Goal: Task Accomplishment & Management: Use online tool/utility

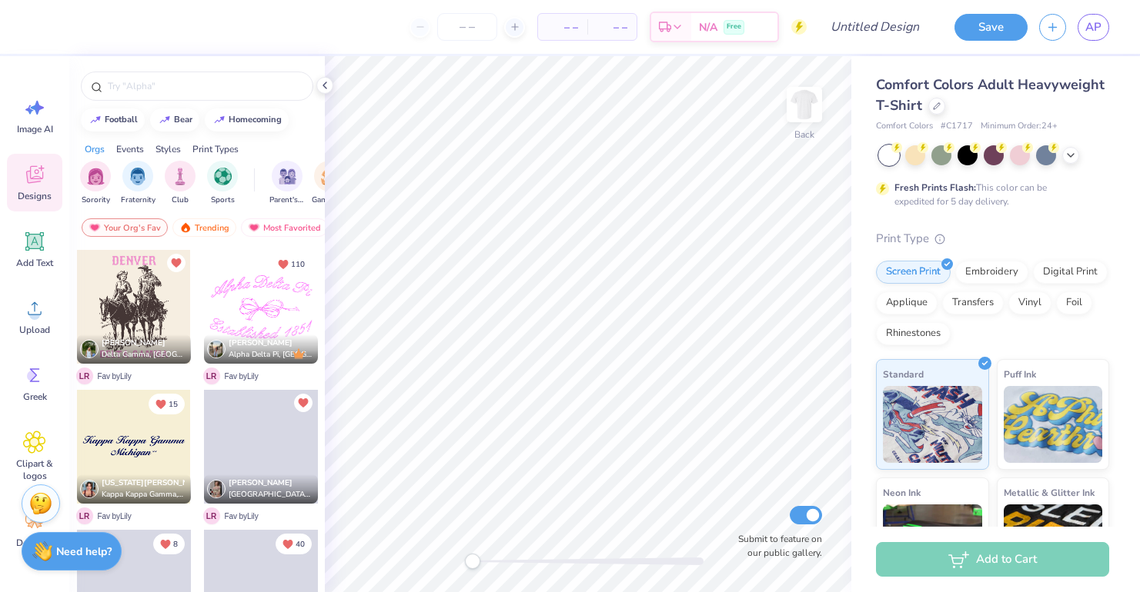
click at [1080, 156] on div at bounding box center [994, 155] width 230 height 20
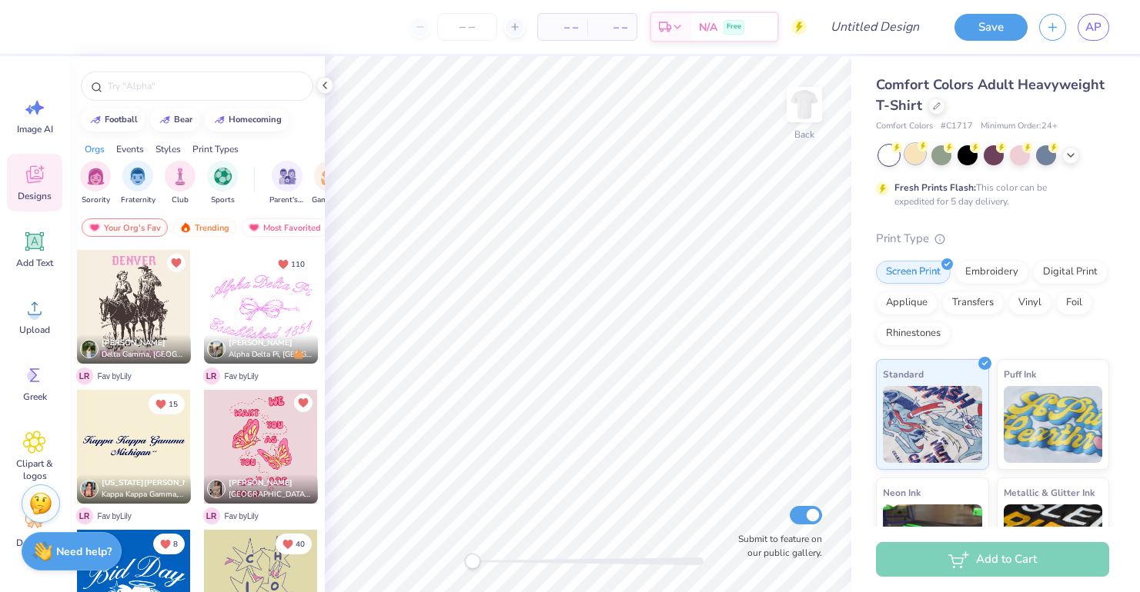
click at [916, 152] on div at bounding box center [915, 154] width 20 height 20
click at [1075, 157] on icon at bounding box center [1070, 154] width 12 height 12
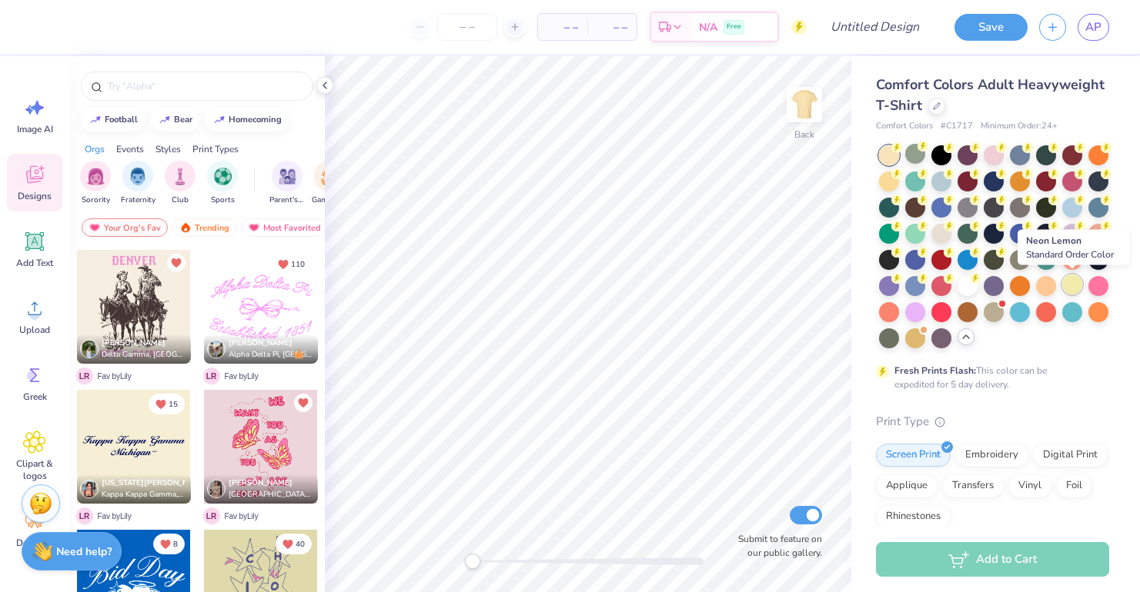
click at [1071, 292] on div at bounding box center [1072, 285] width 20 height 20
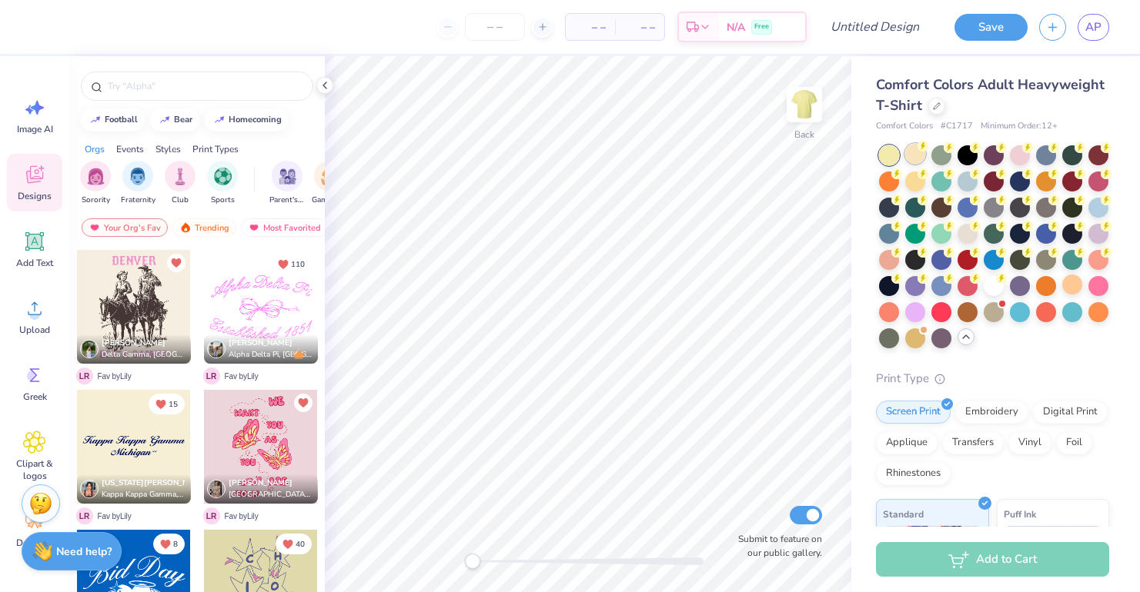
click at [920, 158] on div at bounding box center [915, 154] width 20 height 20
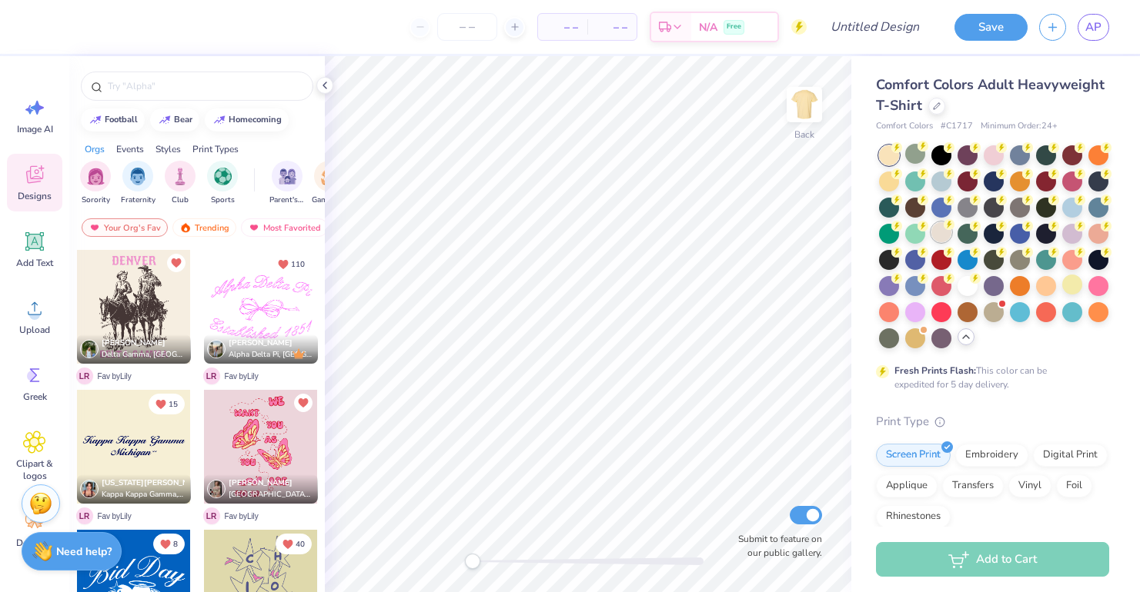
click at [944, 235] on div at bounding box center [941, 232] width 20 height 20
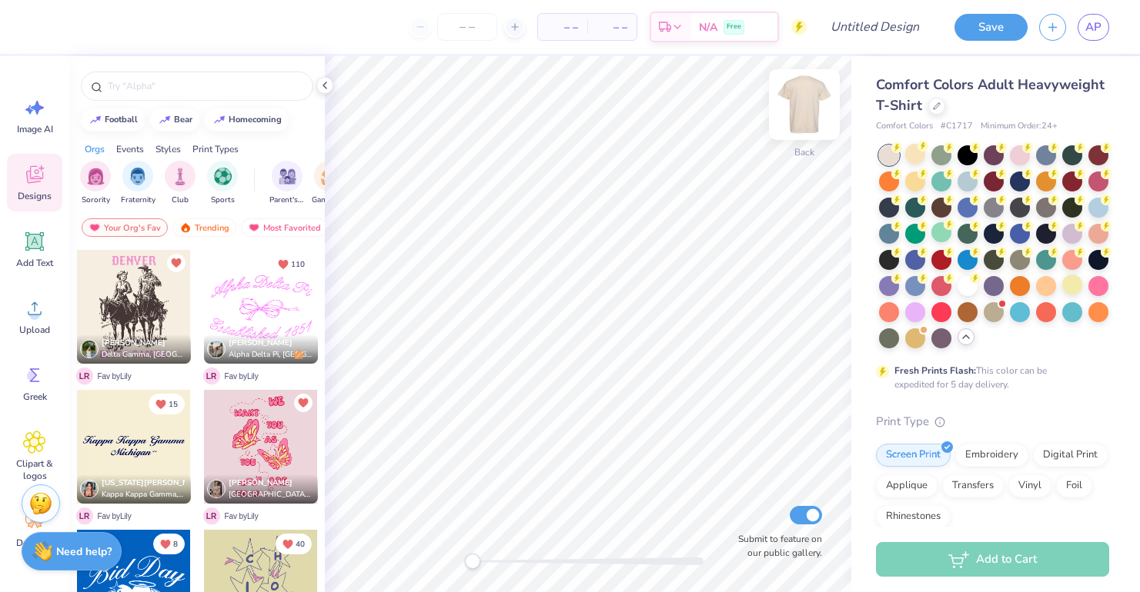
click at [800, 118] on img at bounding box center [804, 105] width 62 height 62
click at [44, 496] on img at bounding box center [40, 501] width 23 height 23
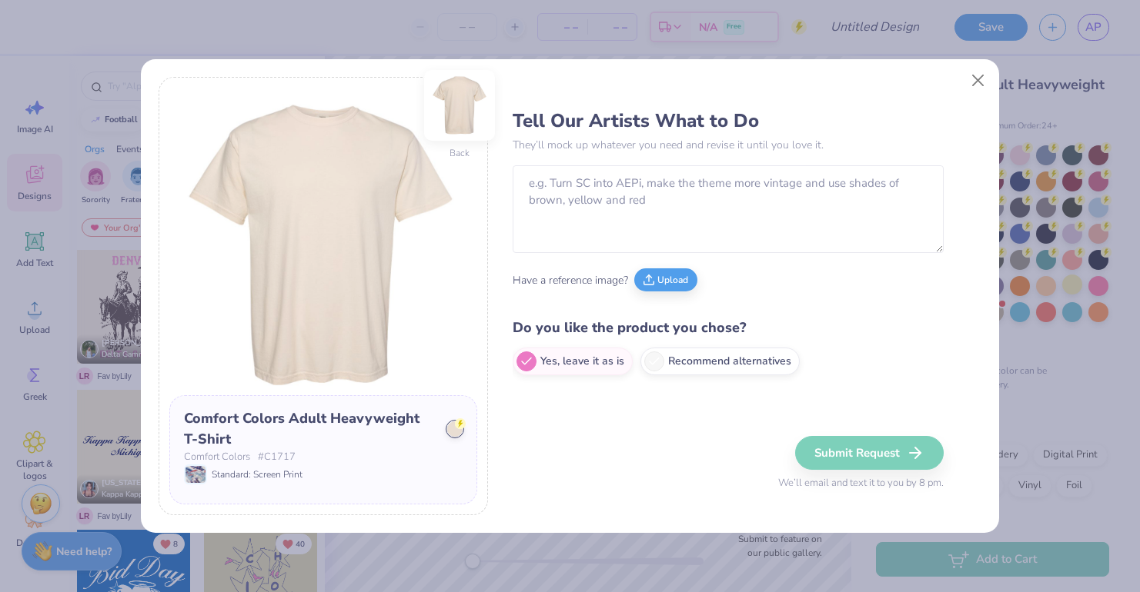
click at [462, 110] on img at bounding box center [460, 106] width 62 height 62
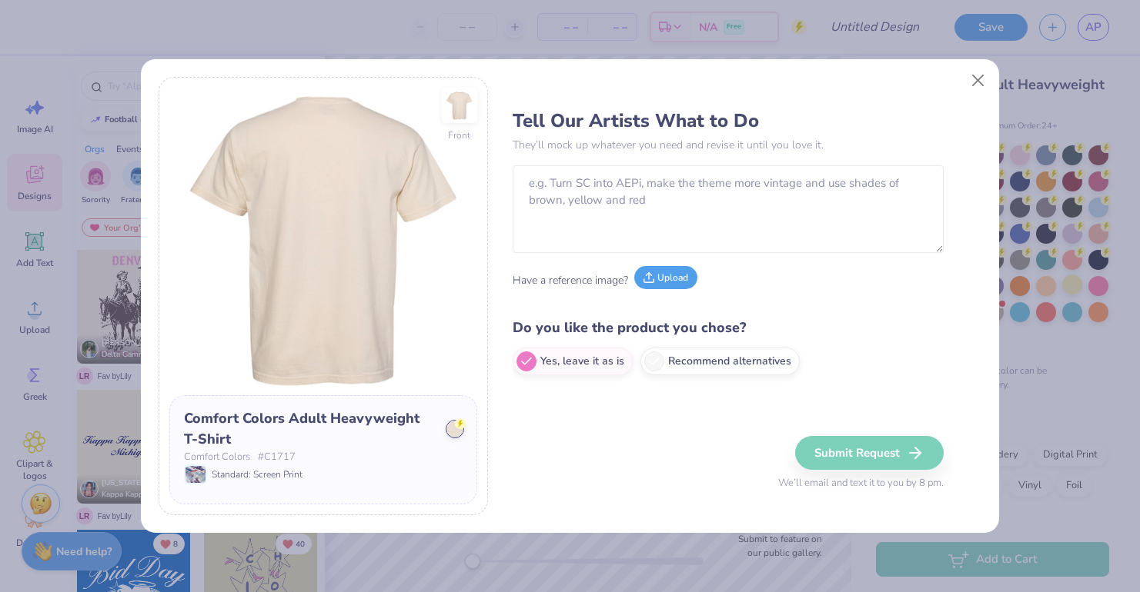
click at [673, 279] on button "Upload" at bounding box center [665, 277] width 63 height 23
click at [663, 286] on button "Upload" at bounding box center [665, 277] width 63 height 23
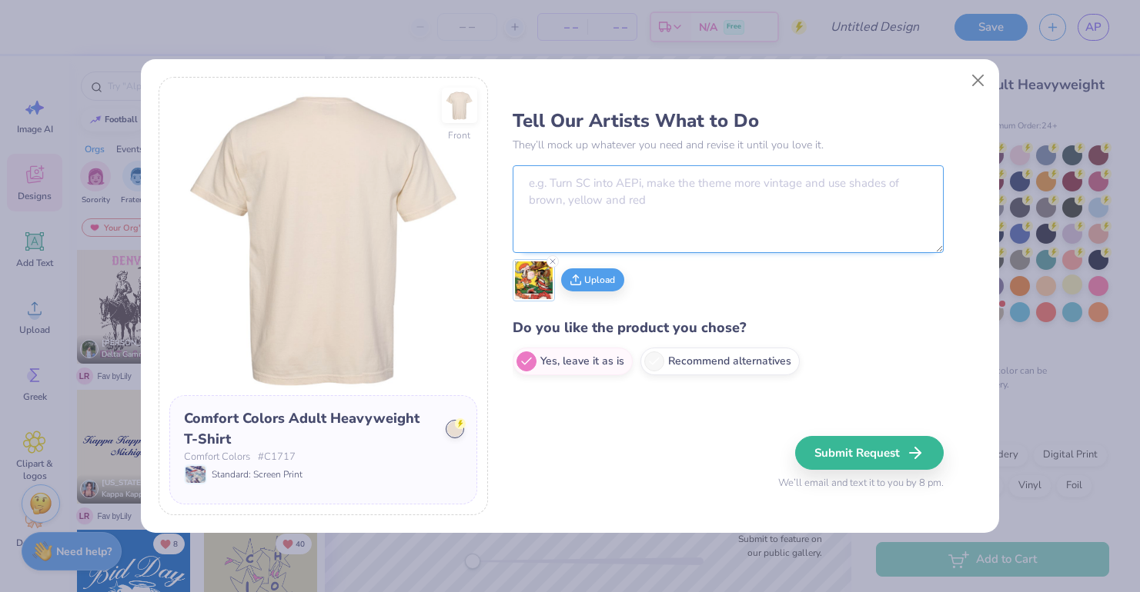
click at [709, 193] on textarea at bounding box center [727, 209] width 431 height 88
type textarea "back of tshirt design, vintage poster feel like this"
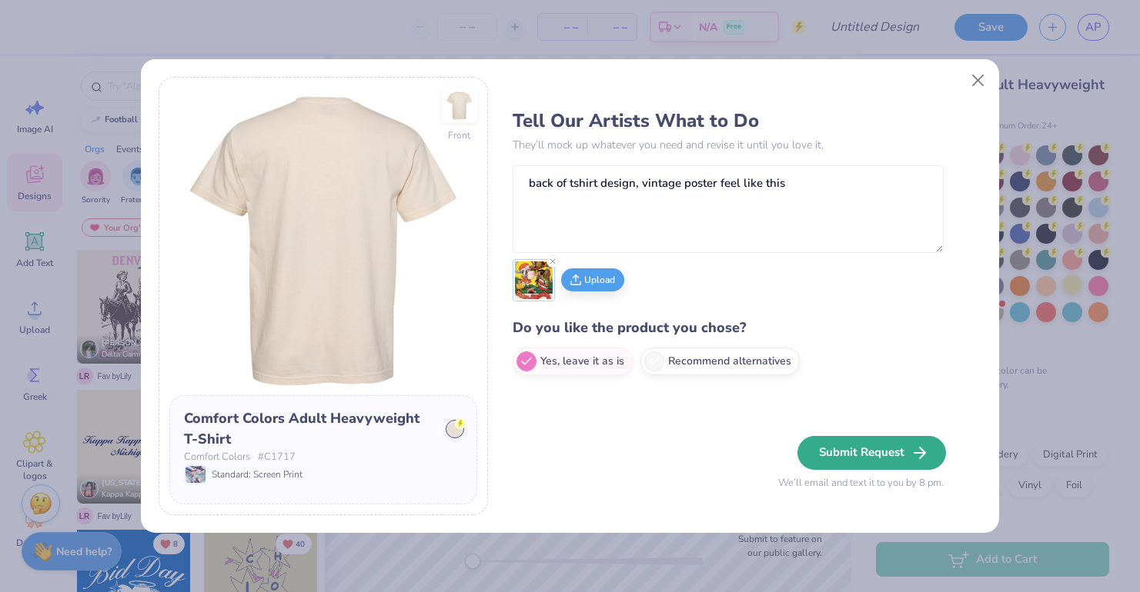
click at [849, 449] on button "Submit Request" at bounding box center [871, 453] width 149 height 34
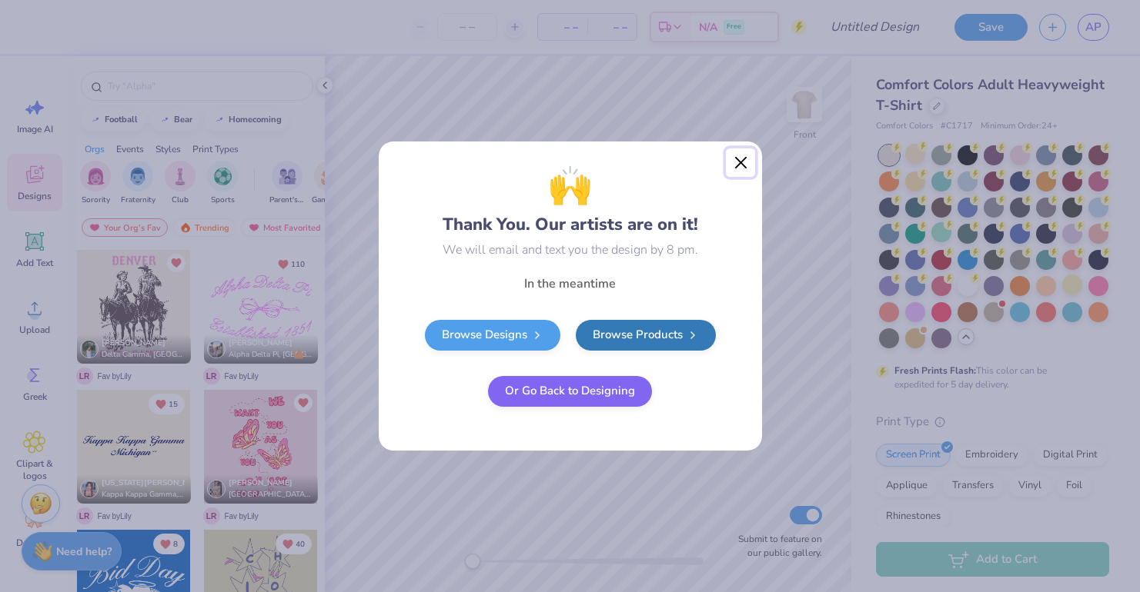
click at [740, 161] on button "Close" at bounding box center [740, 163] width 29 height 29
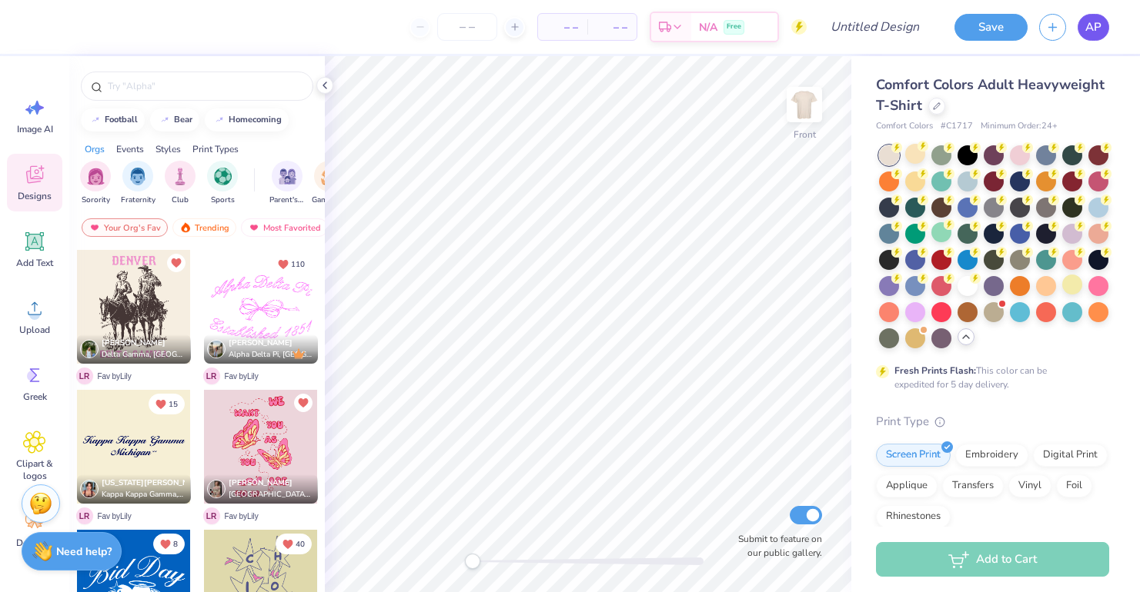
click at [1091, 29] on span "AP" at bounding box center [1093, 27] width 16 height 18
click at [1099, 22] on span "AP" at bounding box center [1093, 27] width 16 height 18
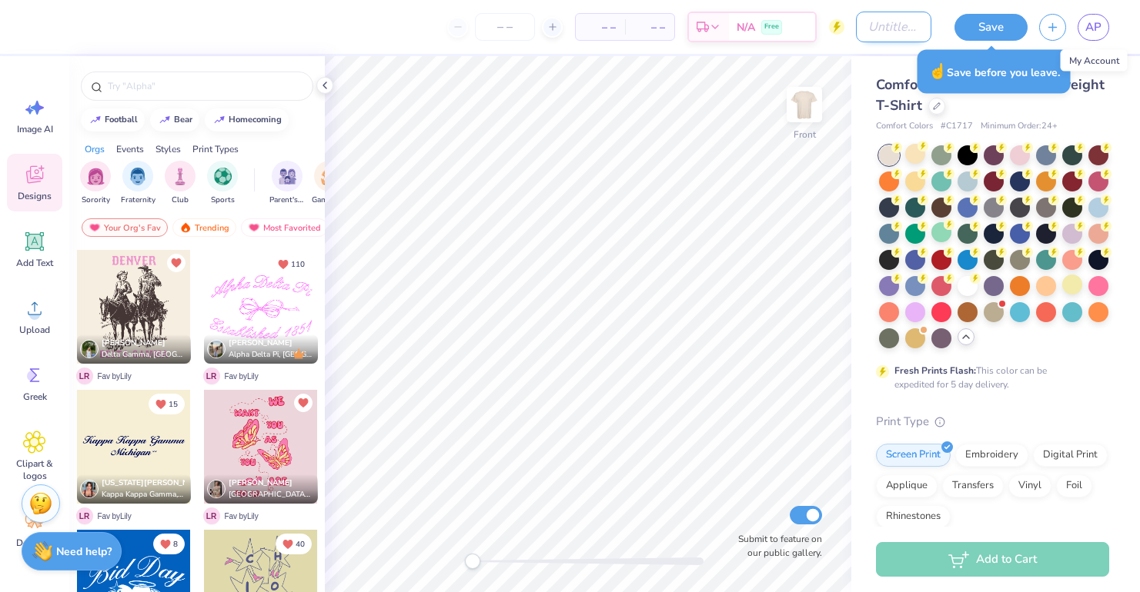
click at [860, 34] on input "Design Title" at bounding box center [893, 27] width 75 height 31
type input "TXou boys tee"
click at [971, 32] on button "Save" at bounding box center [990, 25] width 73 height 27
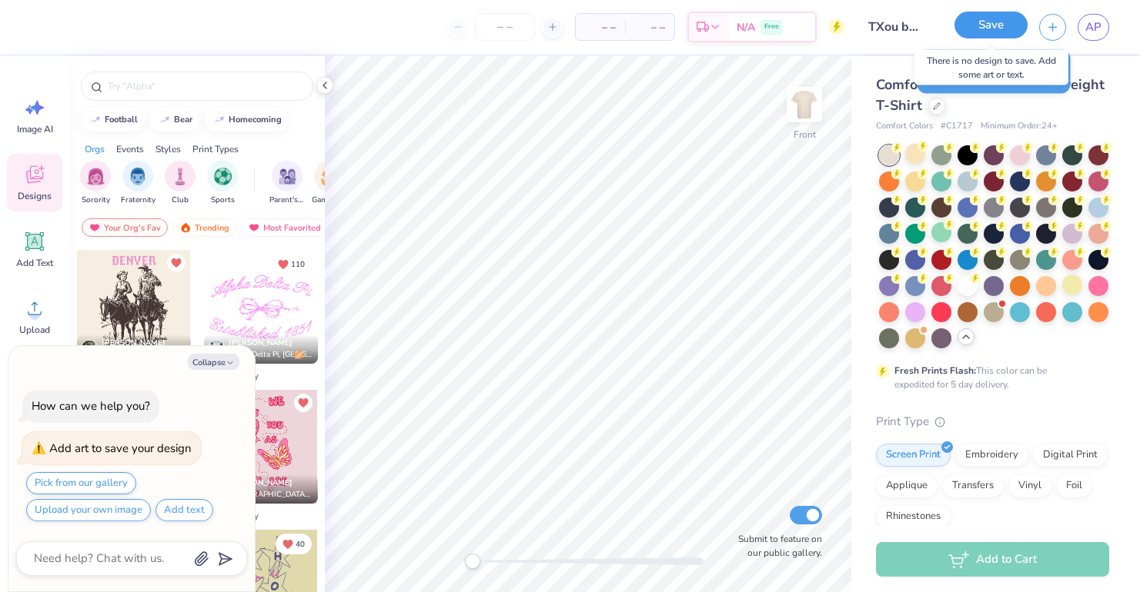
click at [978, 29] on button "Save" at bounding box center [990, 25] width 73 height 27
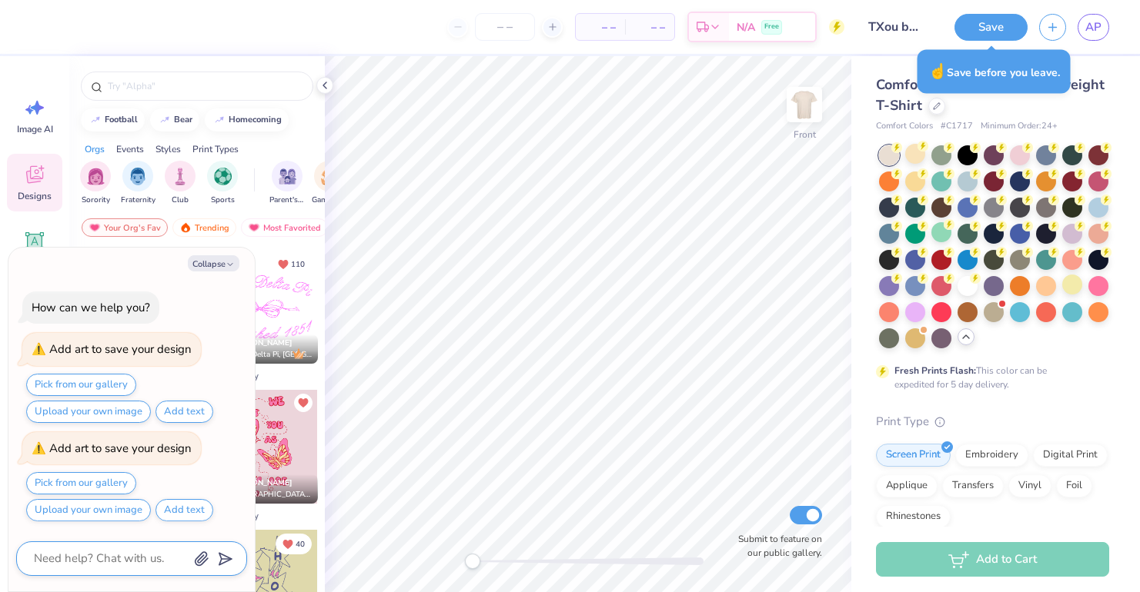
type textarea "x"
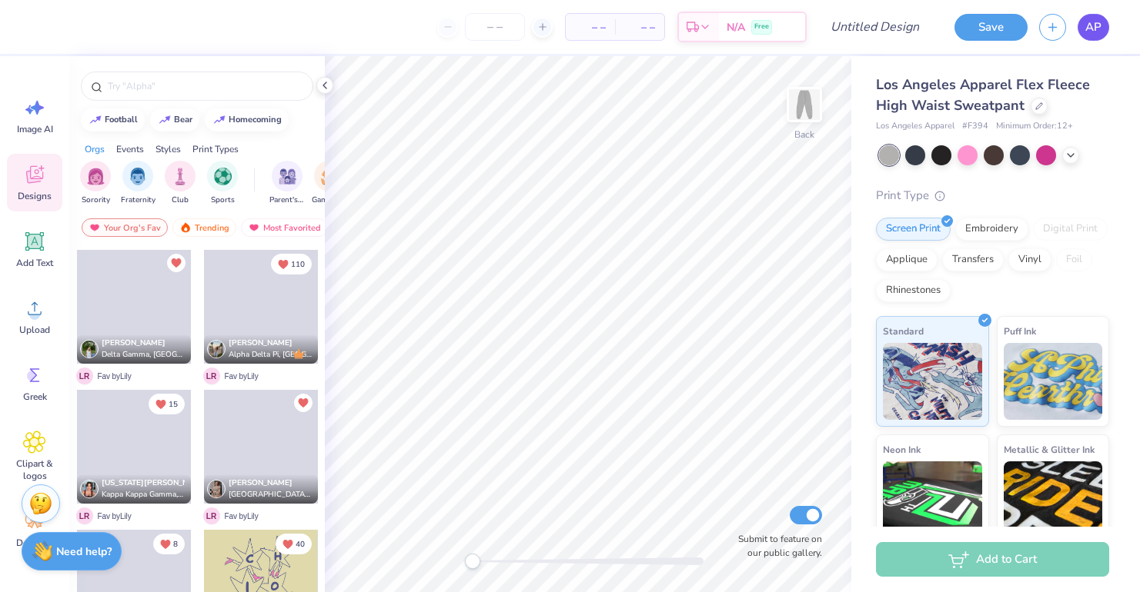
click at [1097, 35] on span "AP" at bounding box center [1093, 27] width 16 height 18
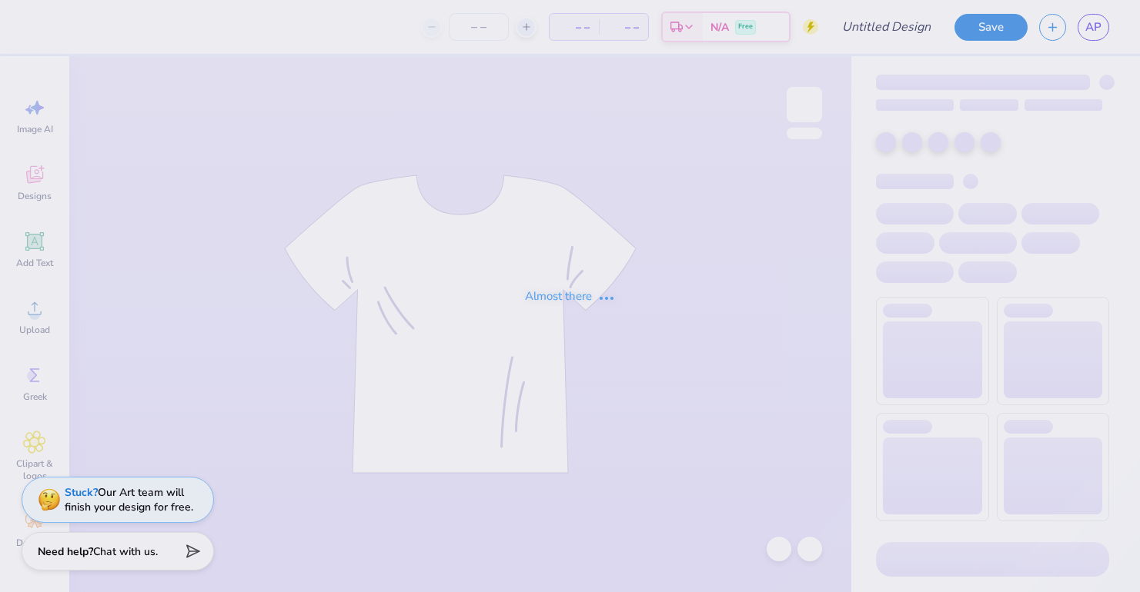
type input "The [GEOGRAPHIC_DATA][US_STATE] : [PERSON_NAME]"
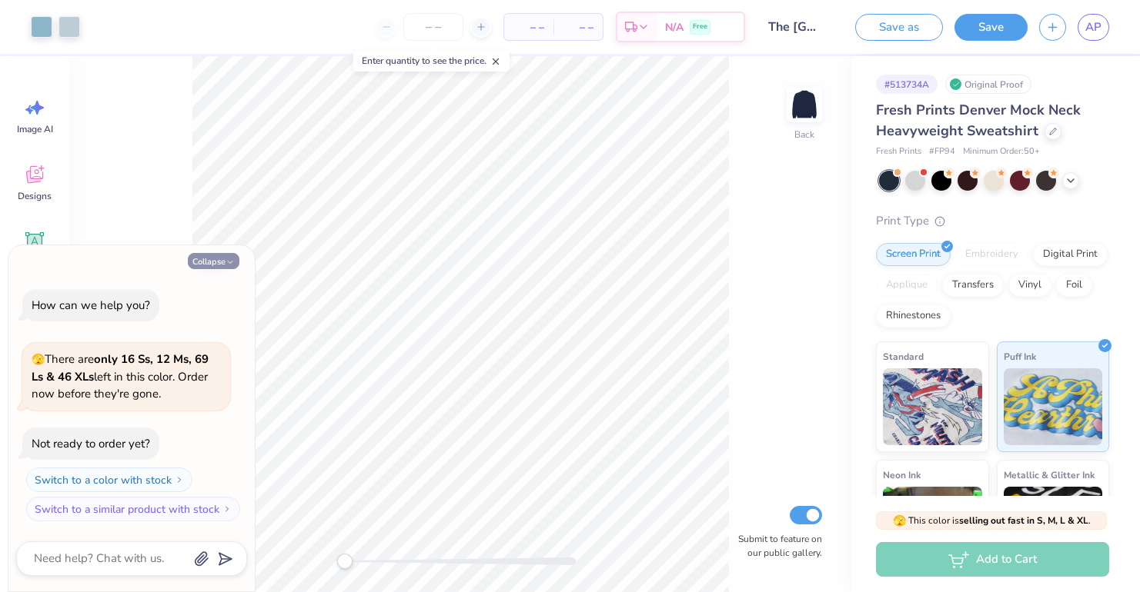
click at [208, 263] on button "Collapse" at bounding box center [214, 261] width 52 height 16
type textarea "x"
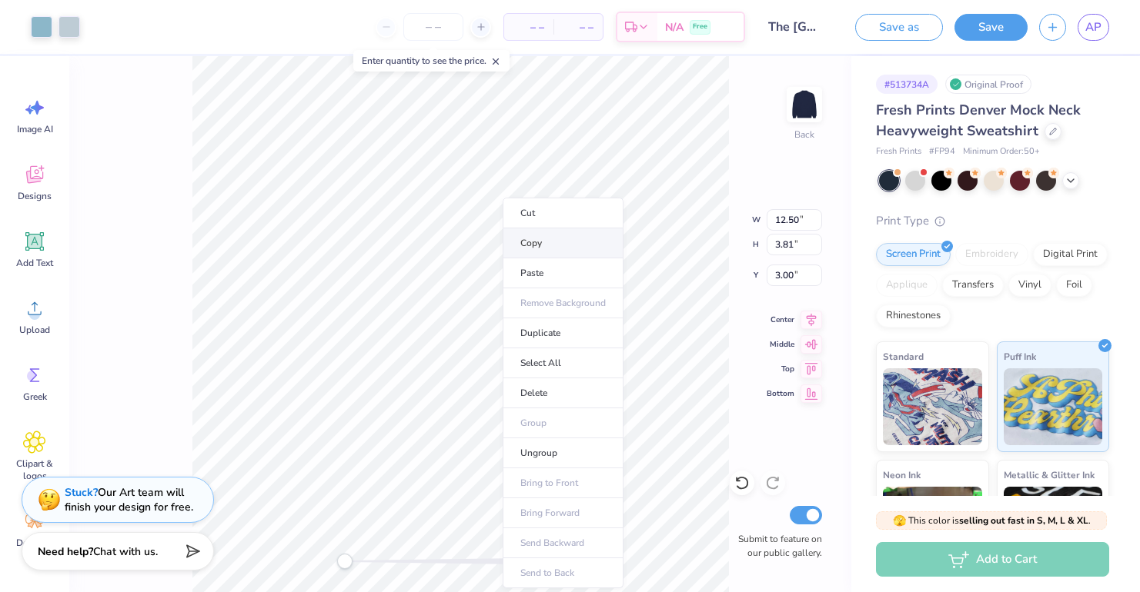
click at [548, 250] on li "Copy" at bounding box center [562, 244] width 121 height 30
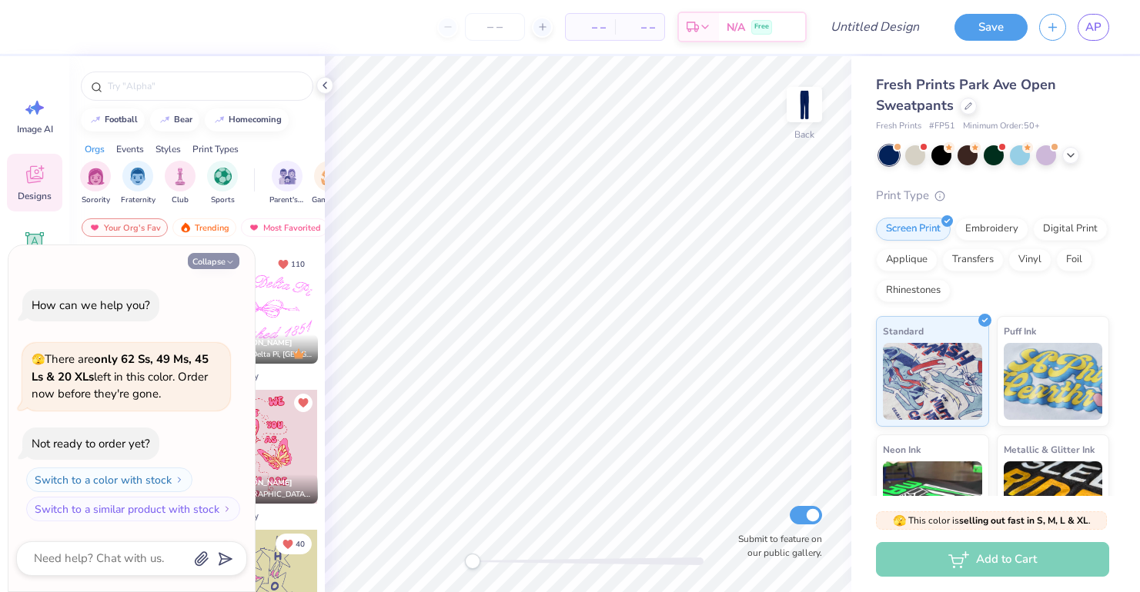
click at [225, 262] on icon "button" at bounding box center [229, 262] width 9 height 9
type textarea "x"
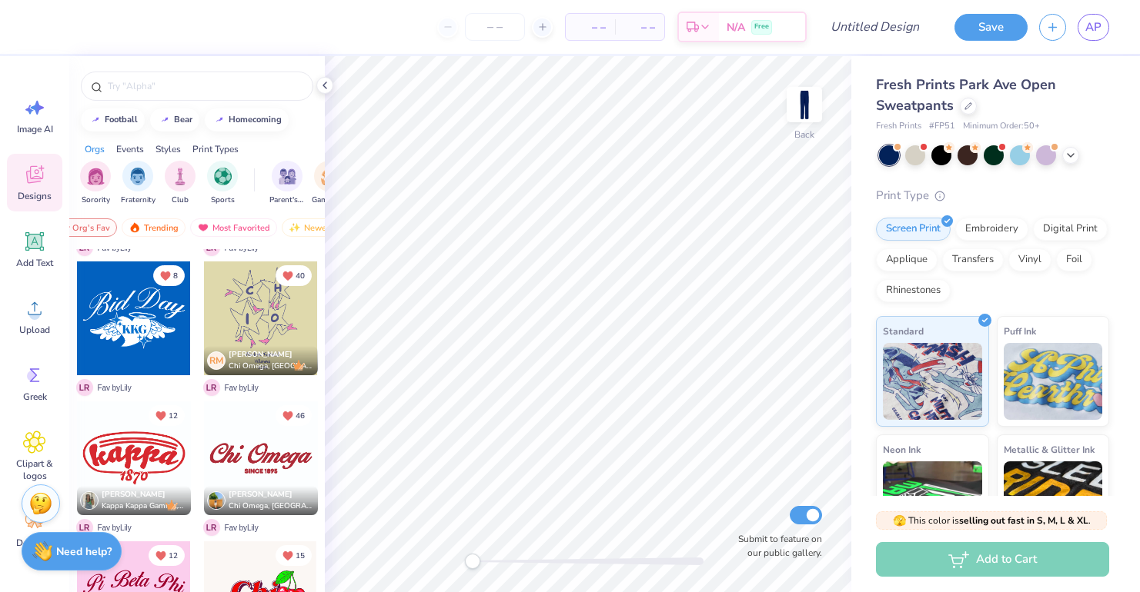
scroll to position [384, 0]
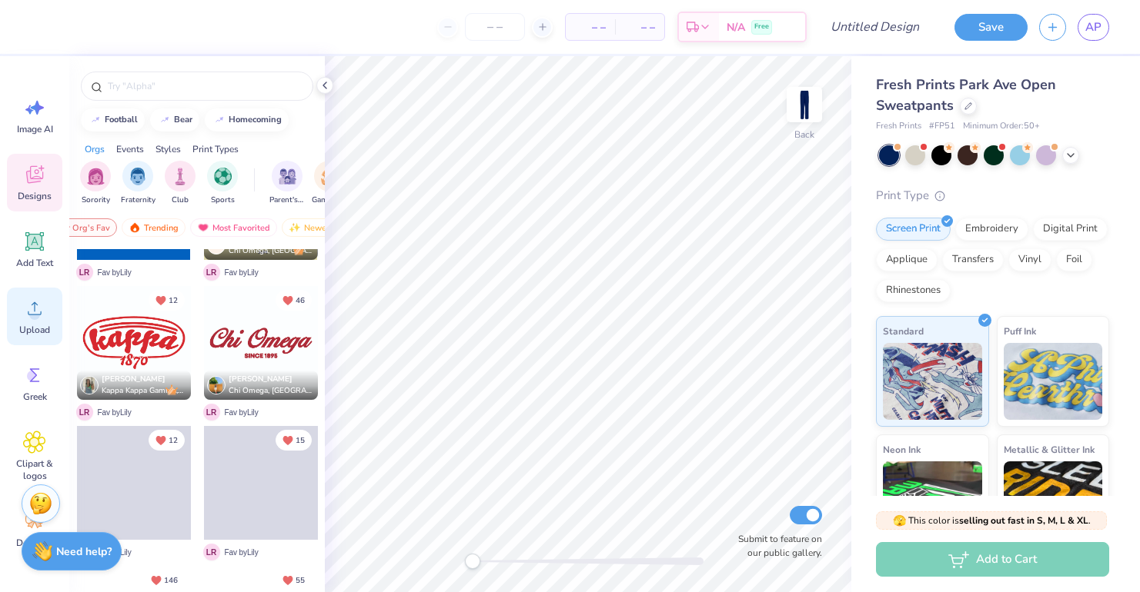
click at [48, 334] on span "Upload" at bounding box center [34, 330] width 31 height 12
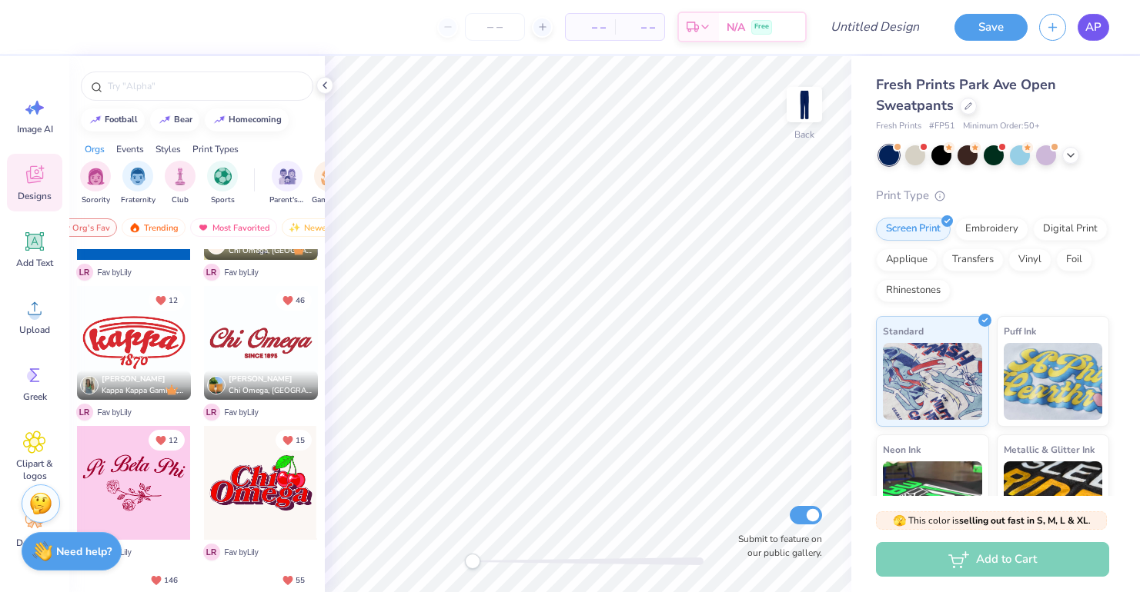
click at [1091, 25] on span "AP" at bounding box center [1093, 27] width 16 height 18
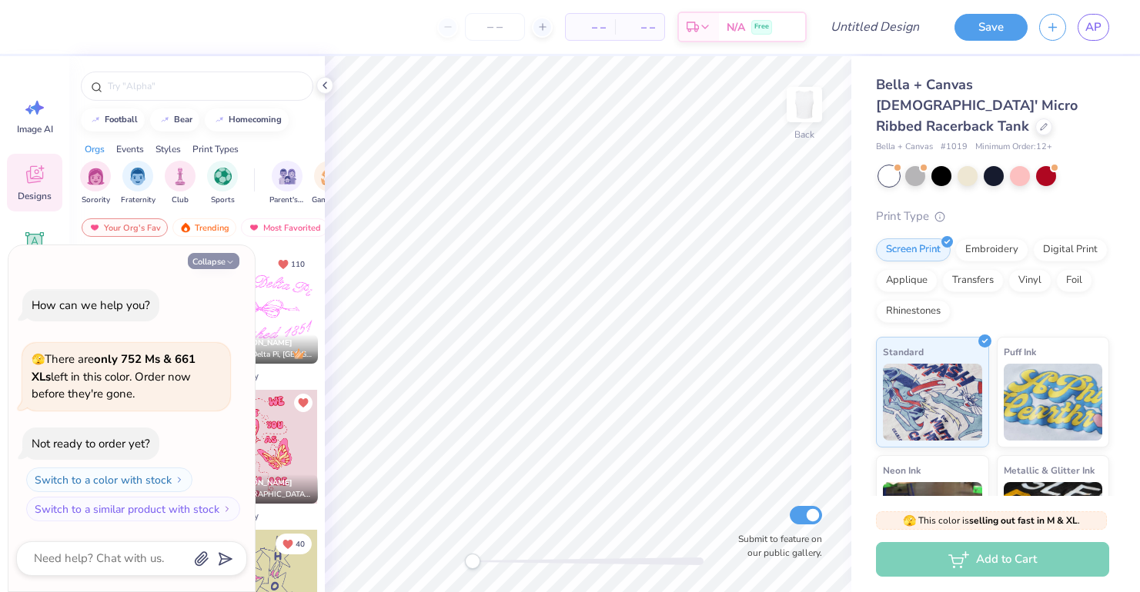
click at [225, 256] on button "Collapse" at bounding box center [214, 261] width 52 height 16
type textarea "x"
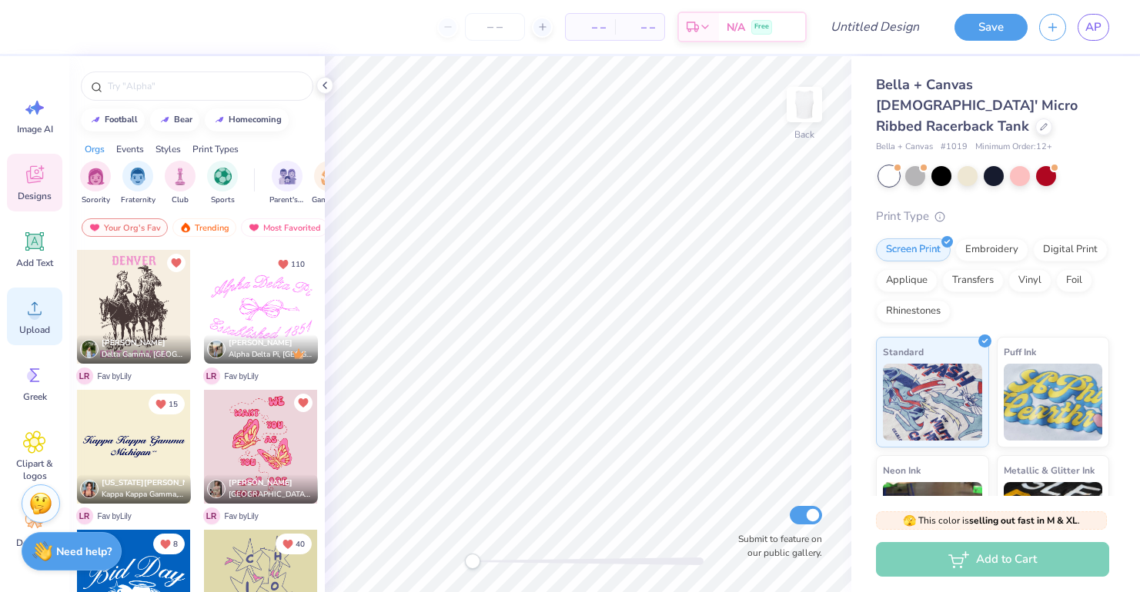
click at [32, 317] on circle at bounding box center [34, 314] width 11 height 11
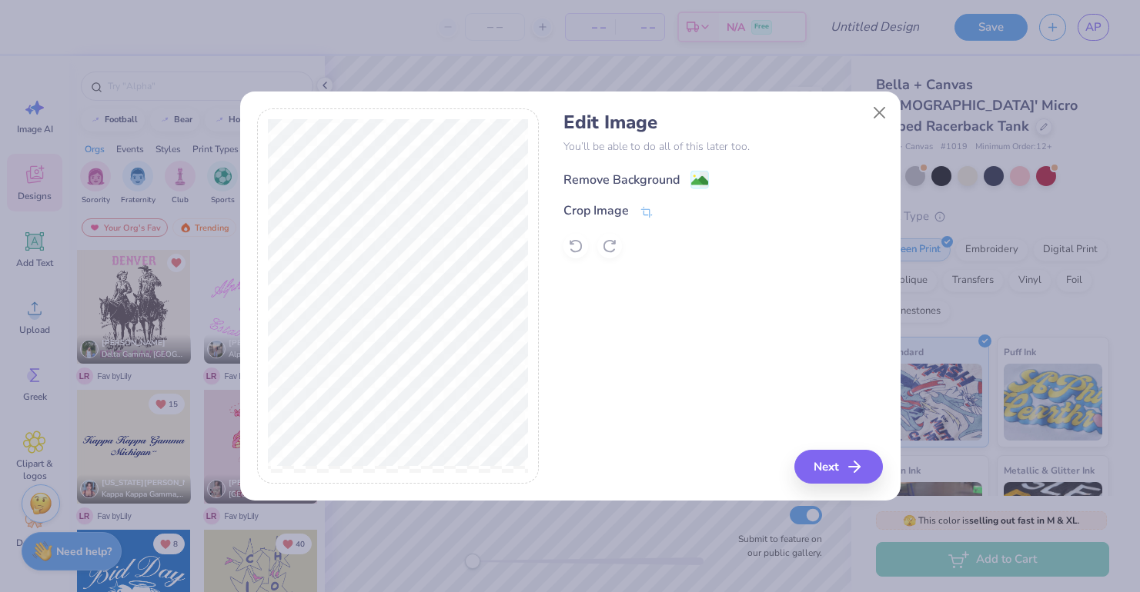
click at [649, 179] on div "Remove Background" at bounding box center [621, 180] width 116 height 18
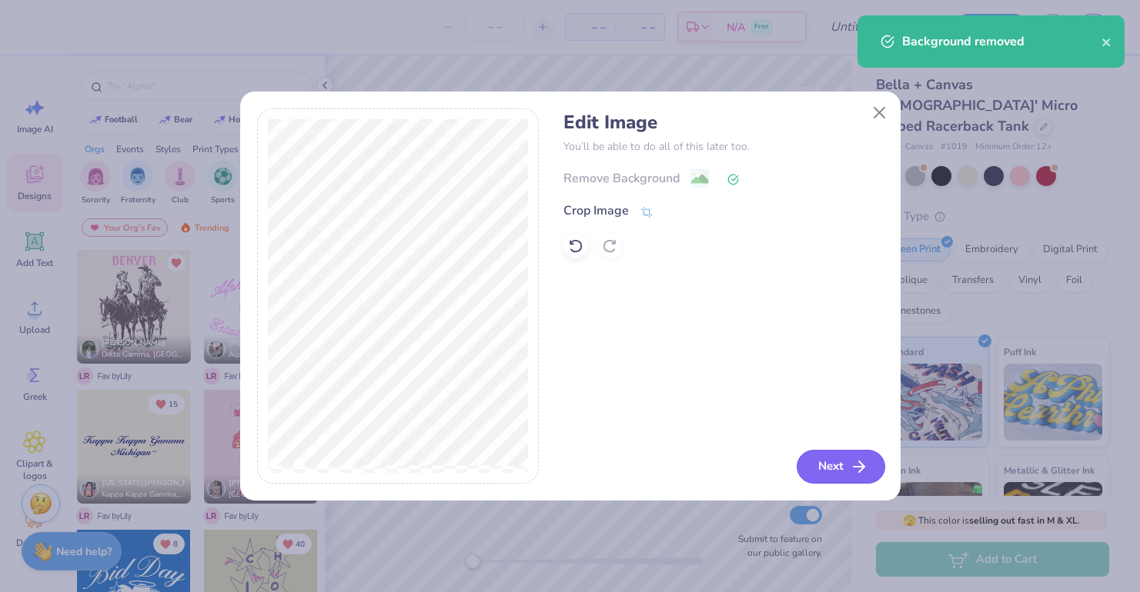
click at [827, 471] on button "Next" at bounding box center [840, 467] width 88 height 34
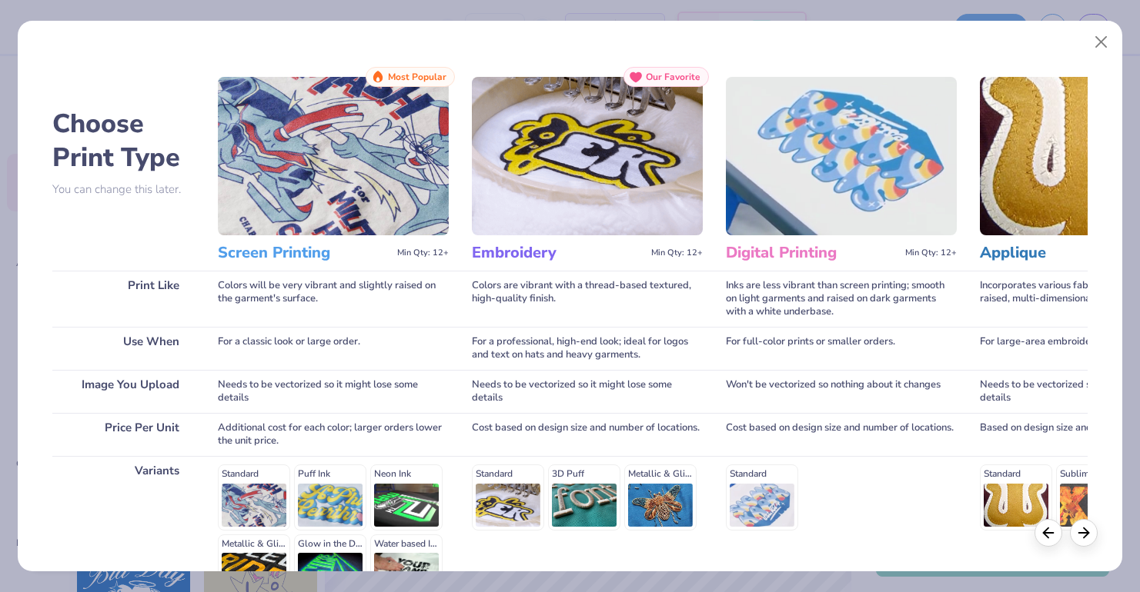
scroll to position [175, 0]
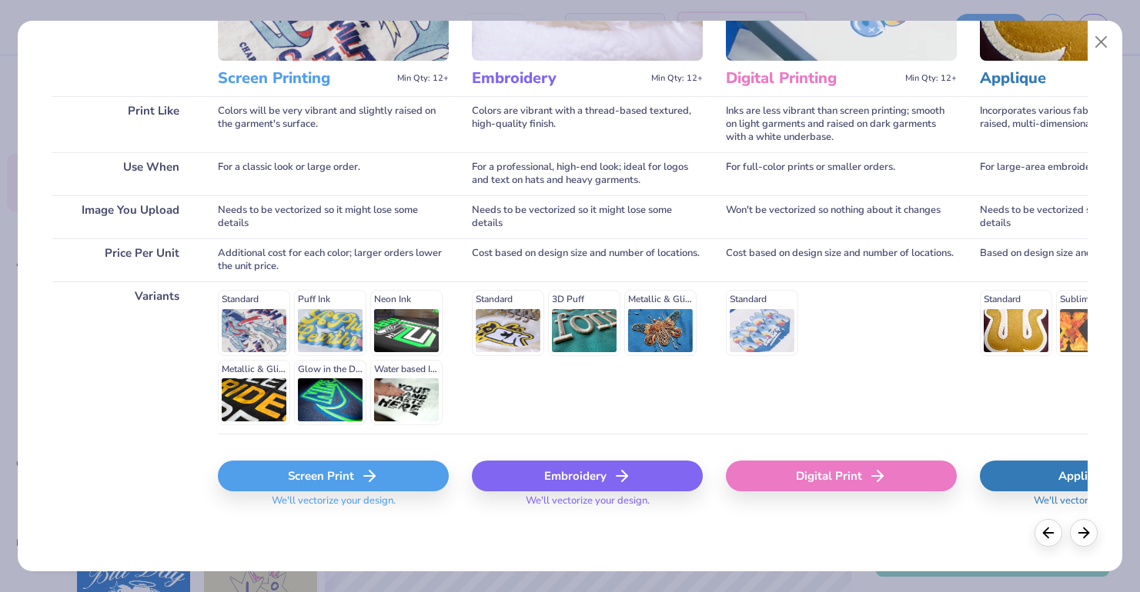
click at [361, 465] on div "Screen Print" at bounding box center [333, 476] width 231 height 31
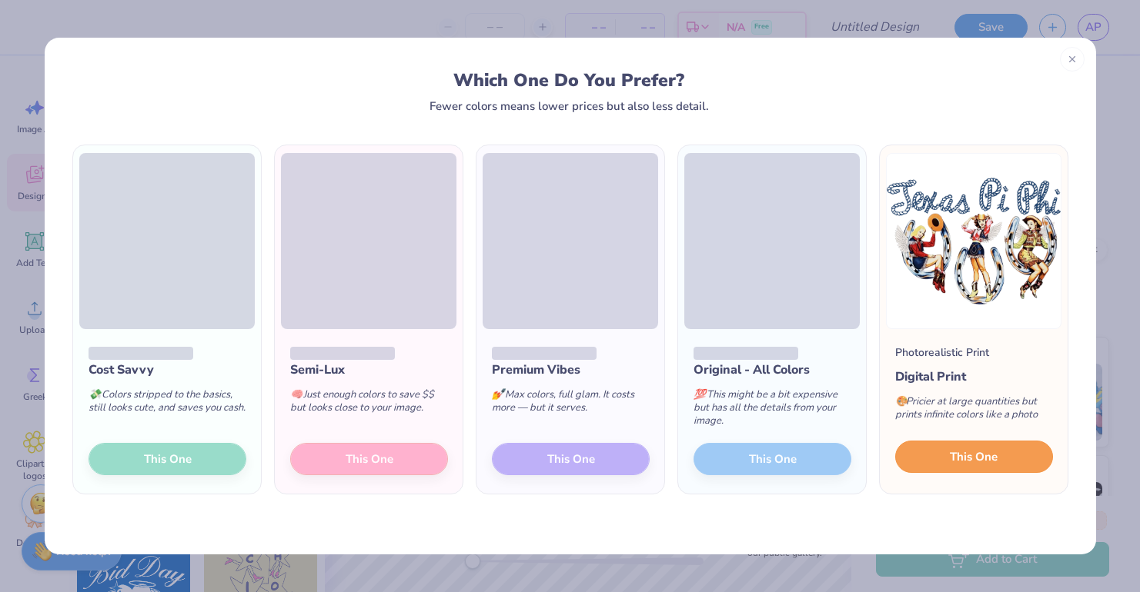
click at [964, 456] on span "This One" at bounding box center [973, 458] width 48 height 18
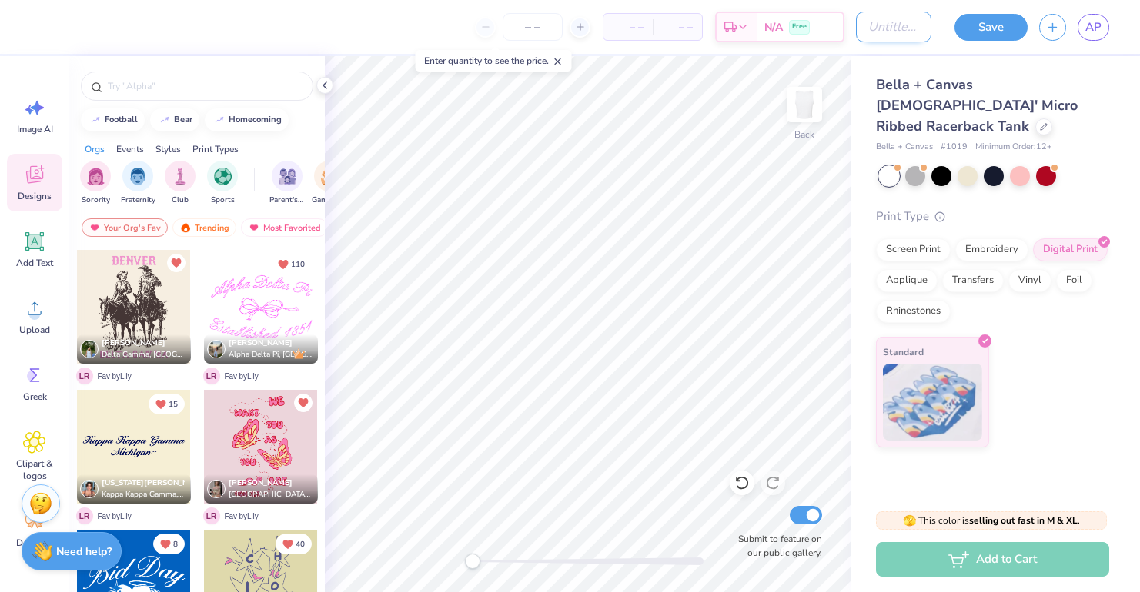
click at [856, 29] on input "Design Title" at bounding box center [893, 27] width 75 height 31
type input "tx ou tank"
click at [1002, 41] on div "Save AP" at bounding box center [1041, 27] width 197 height 54
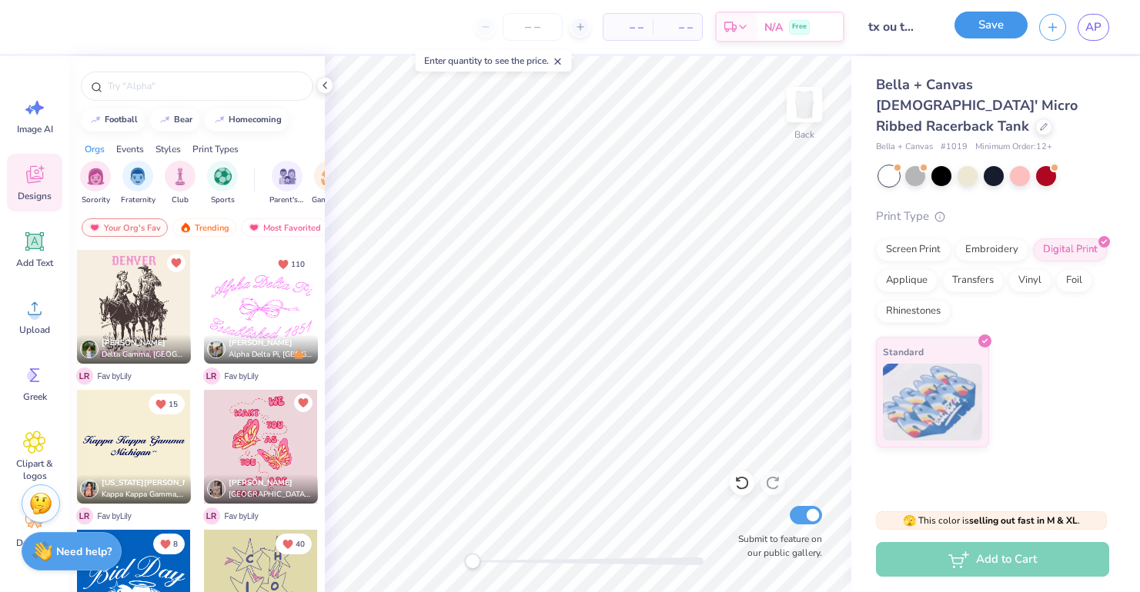
click at [996, 26] on button "Save" at bounding box center [990, 25] width 73 height 27
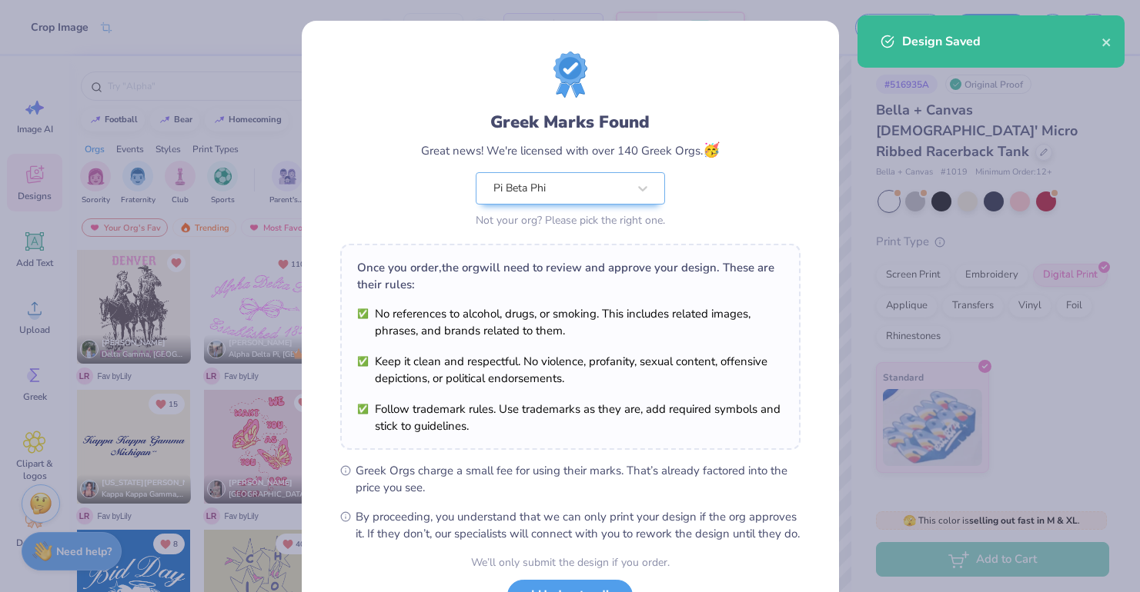
click at [604, 285] on body "Crop Image – – Per Item – – Total Est. Delivery N/A Free Design Title tx ou tan…" at bounding box center [570, 296] width 1140 height 592
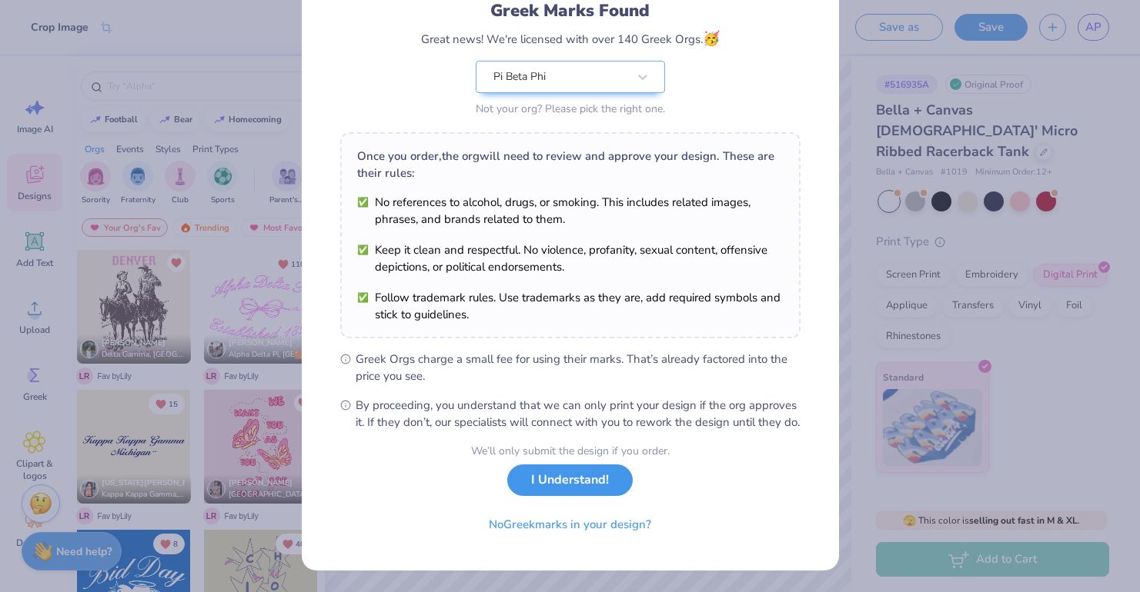
click at [586, 491] on button "I Understand!" at bounding box center [569, 481] width 125 height 32
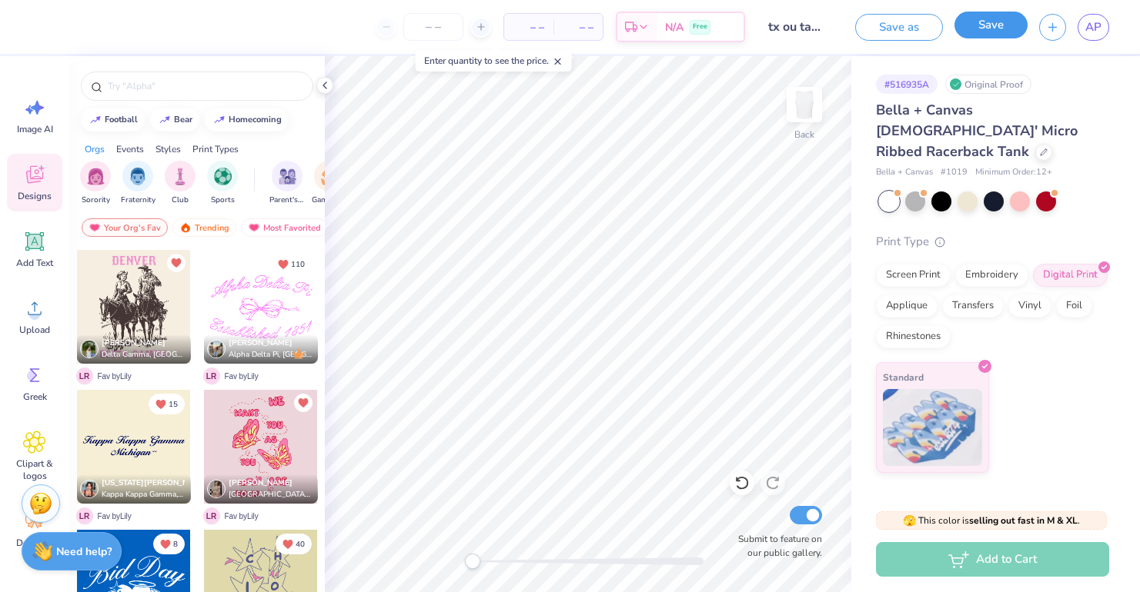
click at [999, 25] on button "Save" at bounding box center [990, 25] width 73 height 27
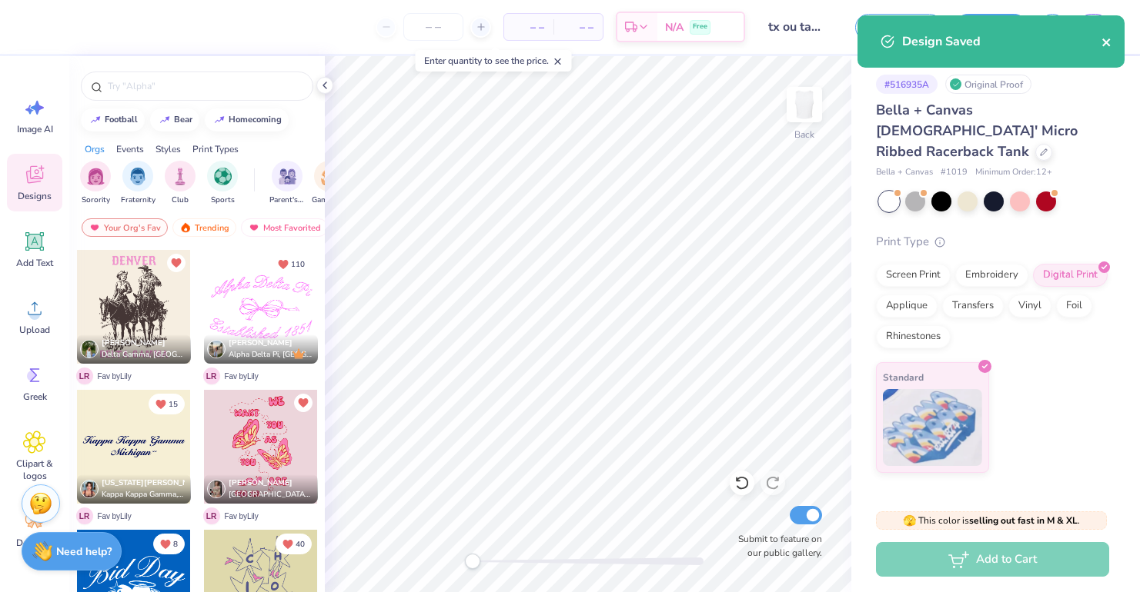
click at [1106, 41] on icon "close" at bounding box center [1106, 42] width 8 height 8
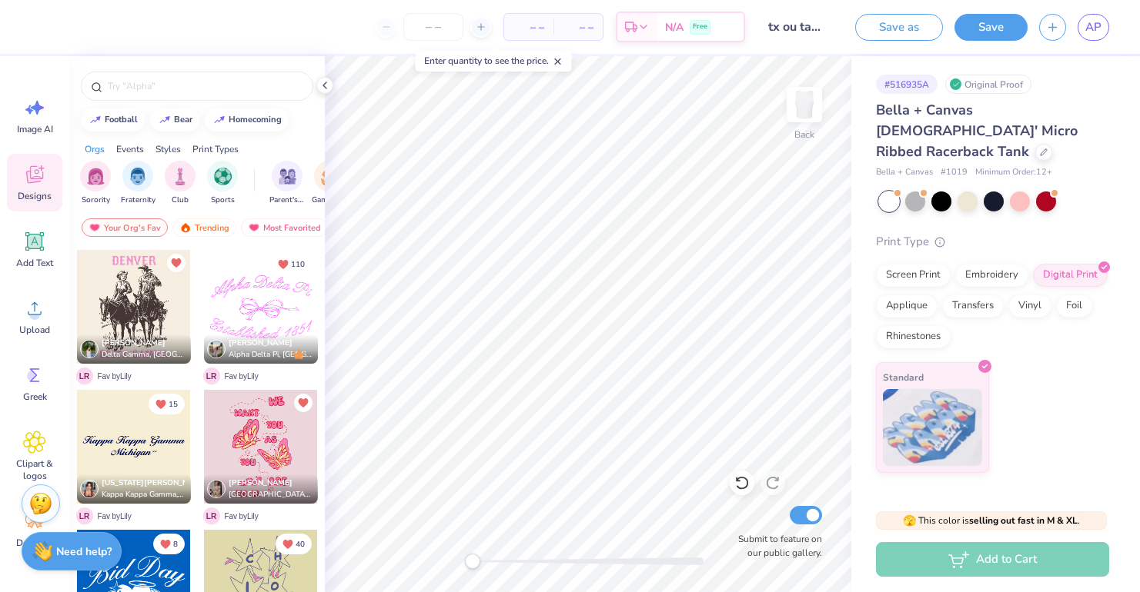
click at [1093, 29] on div "Design Saved" at bounding box center [990, 47] width 273 height 70
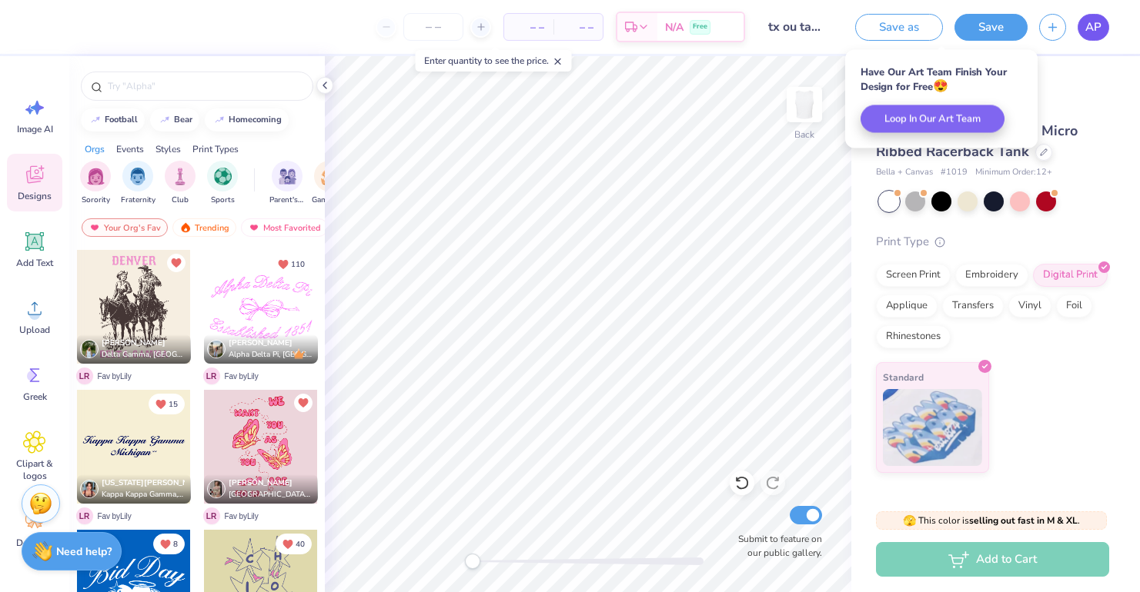
click at [1093, 30] on span "AP" at bounding box center [1093, 27] width 16 height 18
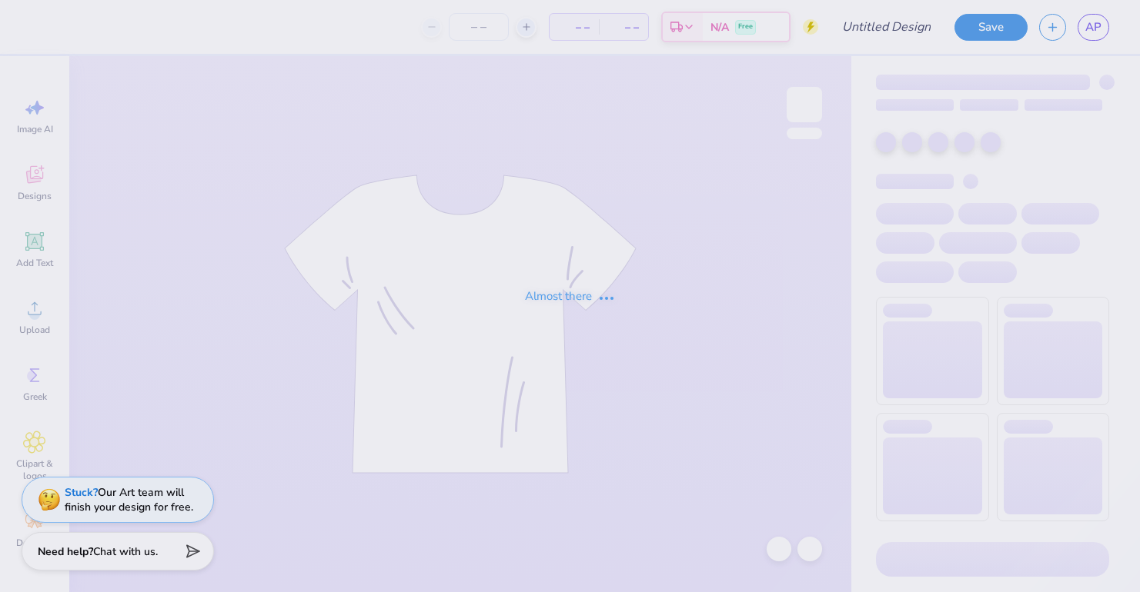
type input "tx ou tank"
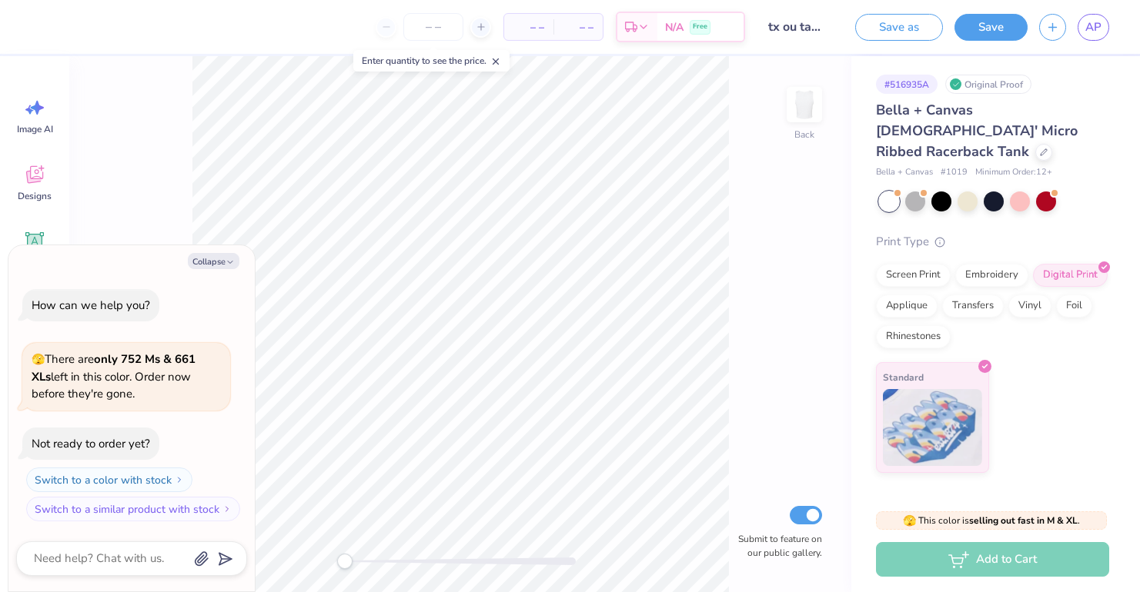
type textarea "x"
click at [1102, 35] on link "AP" at bounding box center [1093, 27] width 32 height 27
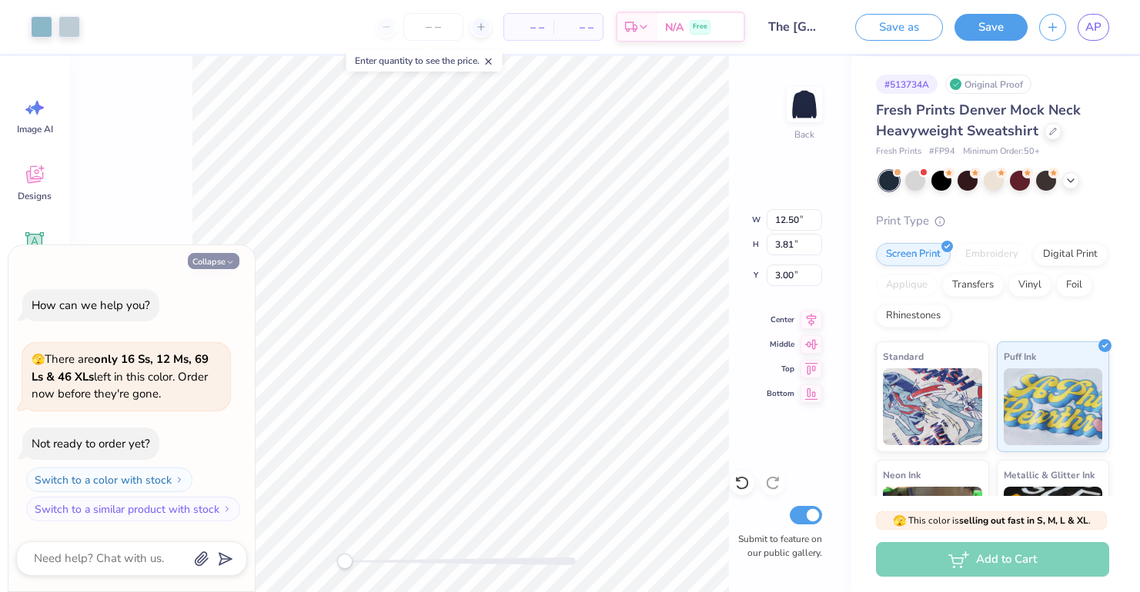
click at [215, 258] on button "Collapse" at bounding box center [214, 261] width 52 height 16
type textarea "x"
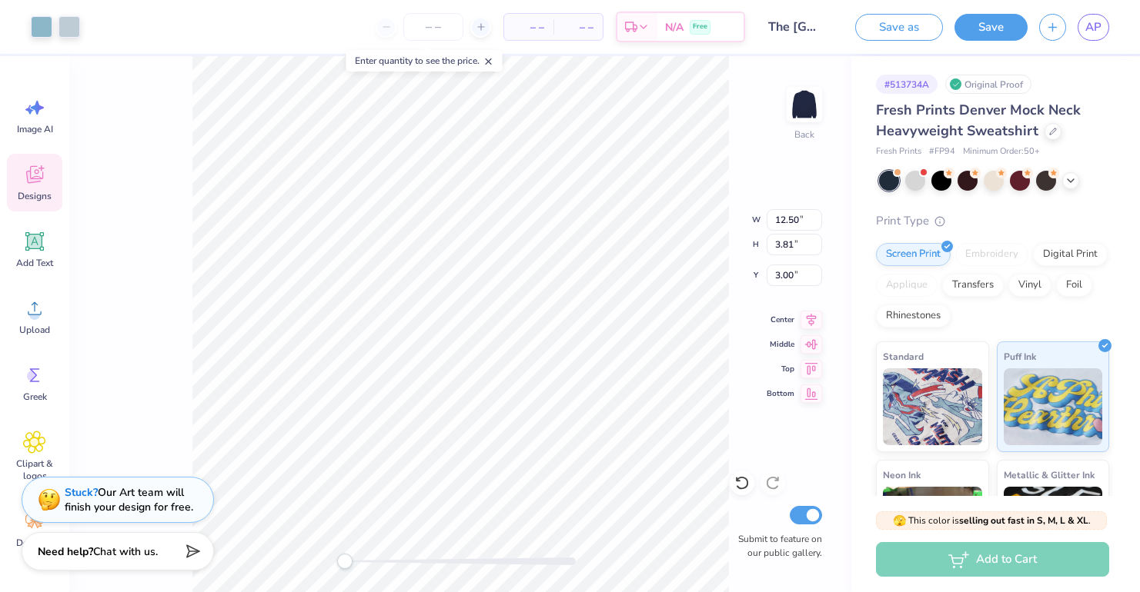
click at [39, 176] on icon at bounding box center [34, 174] width 23 height 23
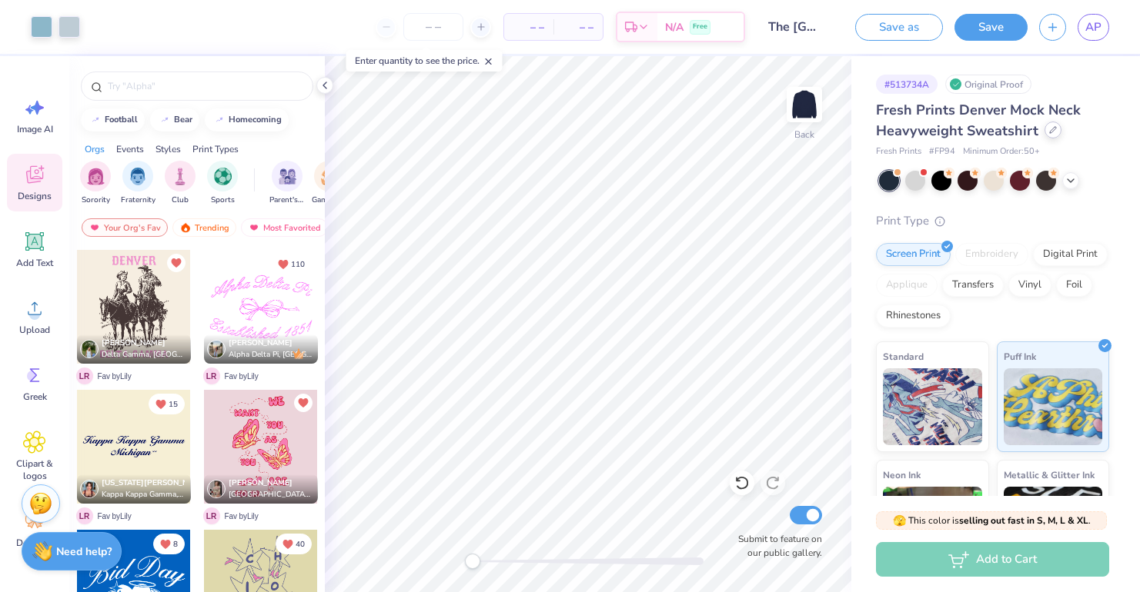
click at [1051, 135] on div at bounding box center [1052, 130] width 17 height 17
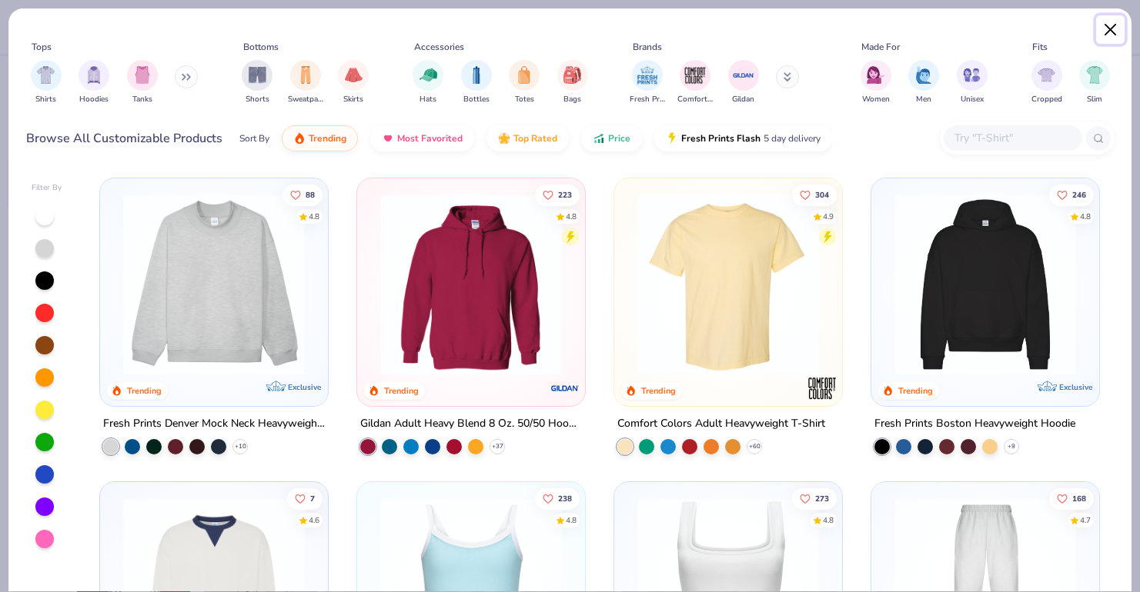
click at [1100, 27] on button "Close" at bounding box center [1110, 29] width 29 height 29
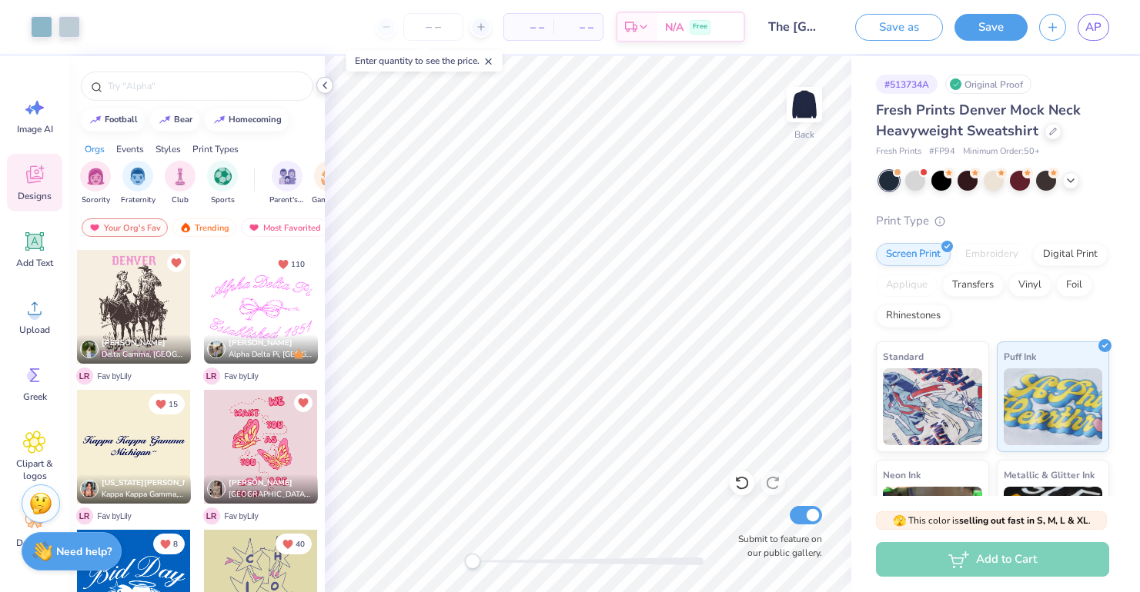
click at [323, 84] on icon at bounding box center [325, 85] width 12 height 12
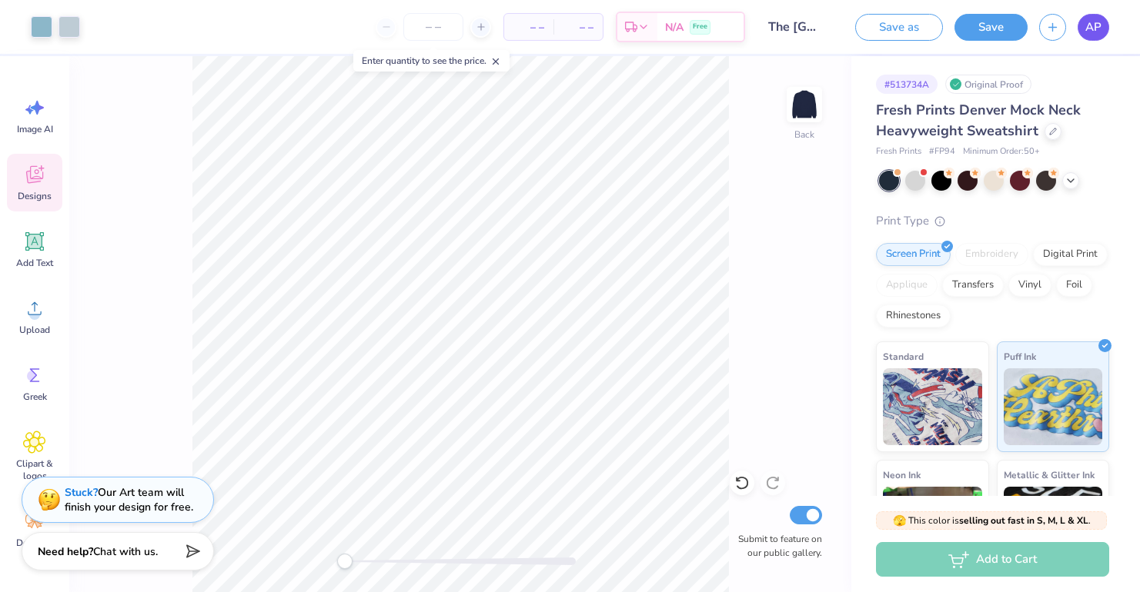
click at [1103, 22] on link "AP" at bounding box center [1093, 27] width 32 height 27
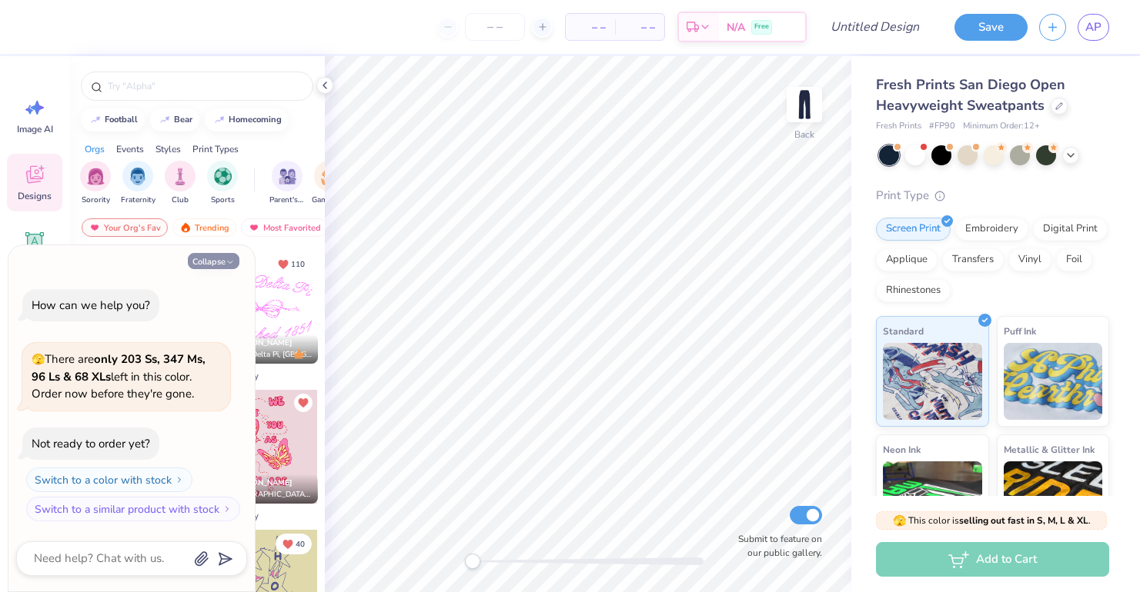
click at [208, 264] on button "Collapse" at bounding box center [214, 261] width 52 height 16
type textarea "x"
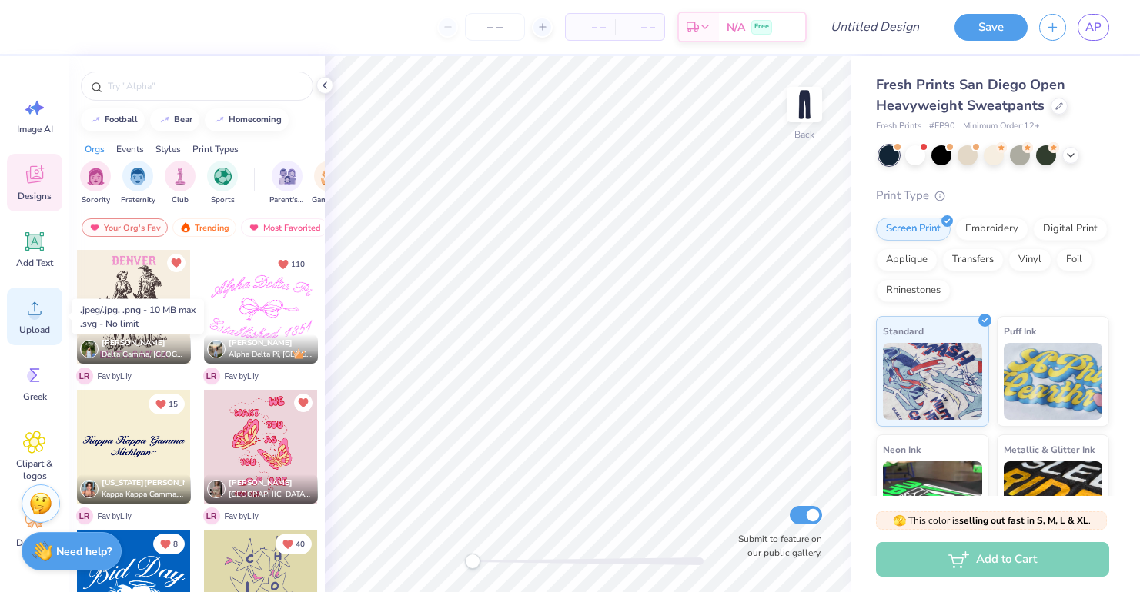
click at [42, 306] on icon at bounding box center [34, 308] width 23 height 23
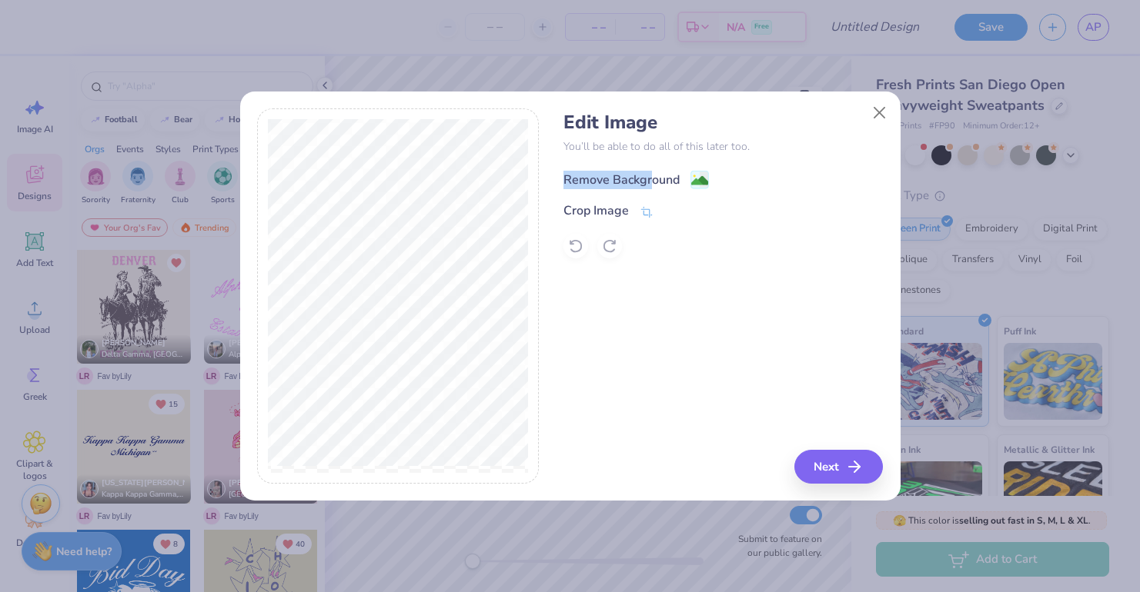
click at [649, 171] on div "Remove Background" at bounding box center [621, 180] width 116 height 18
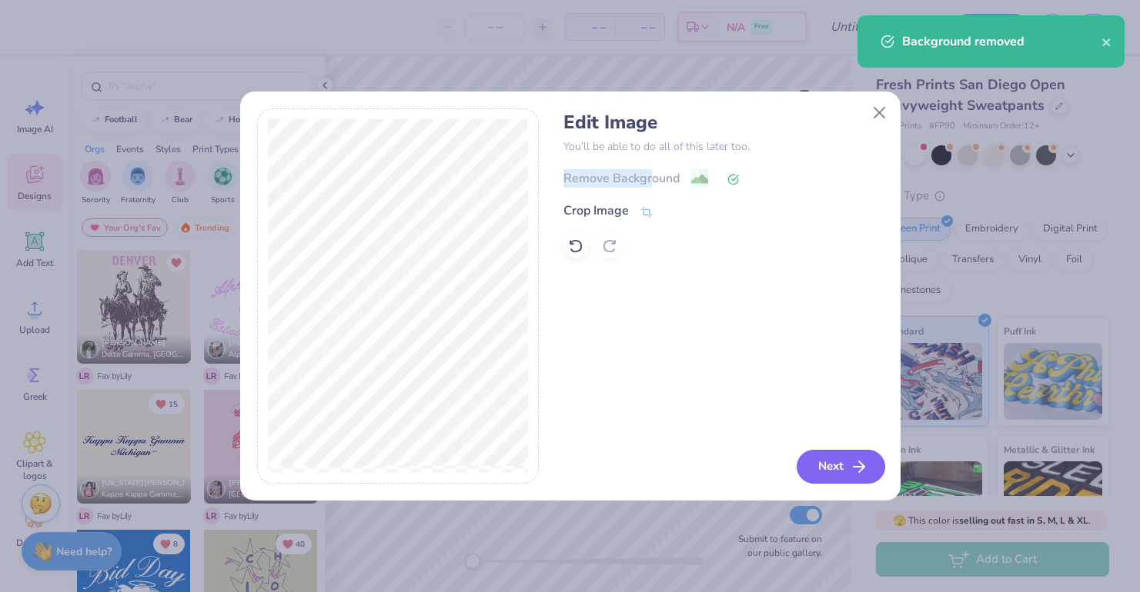
click at [820, 463] on button "Next" at bounding box center [840, 467] width 88 height 34
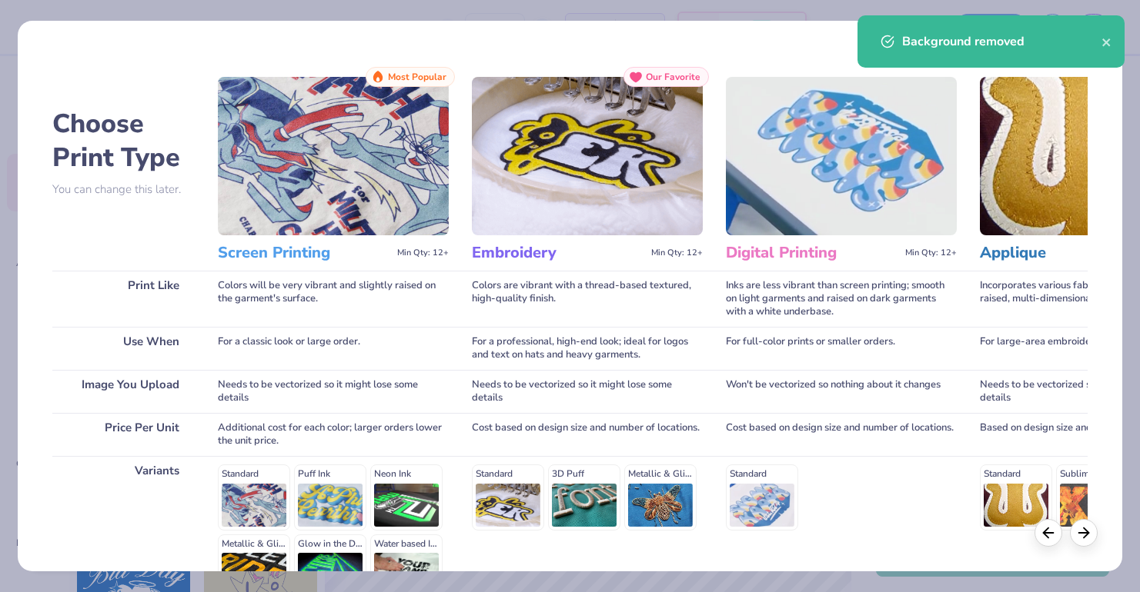
scroll to position [175, 0]
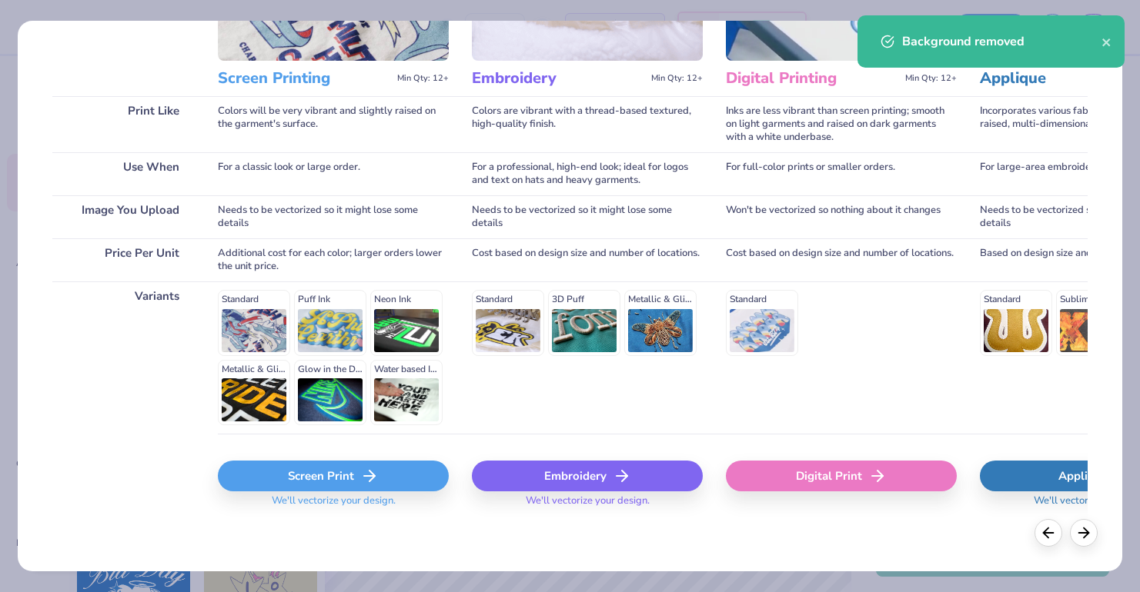
click at [347, 472] on div "Screen Print" at bounding box center [333, 476] width 231 height 31
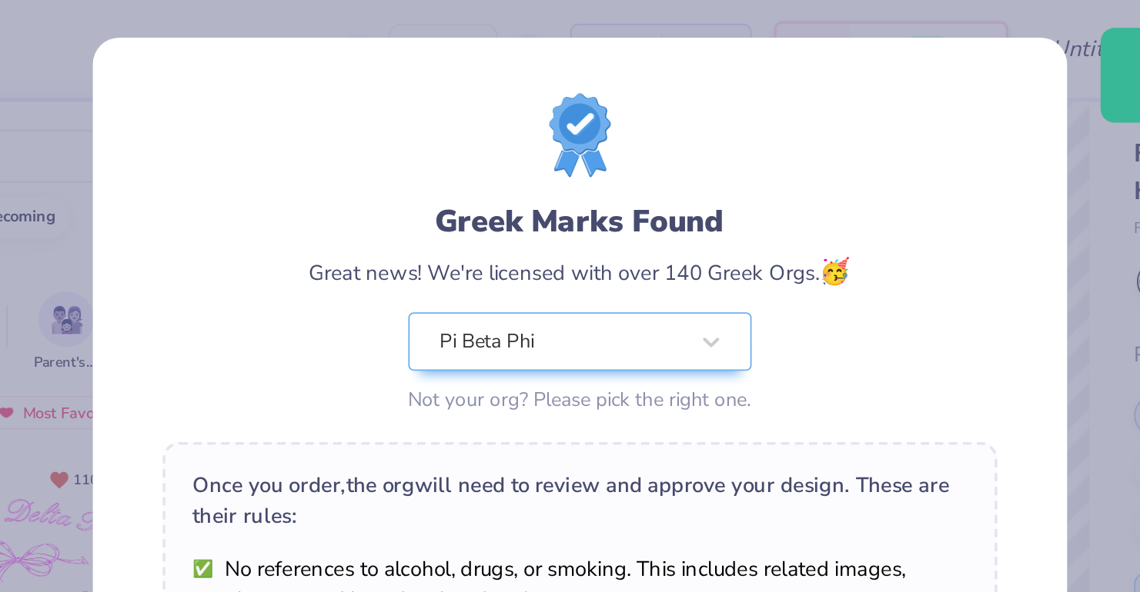
scroll to position [128, 0]
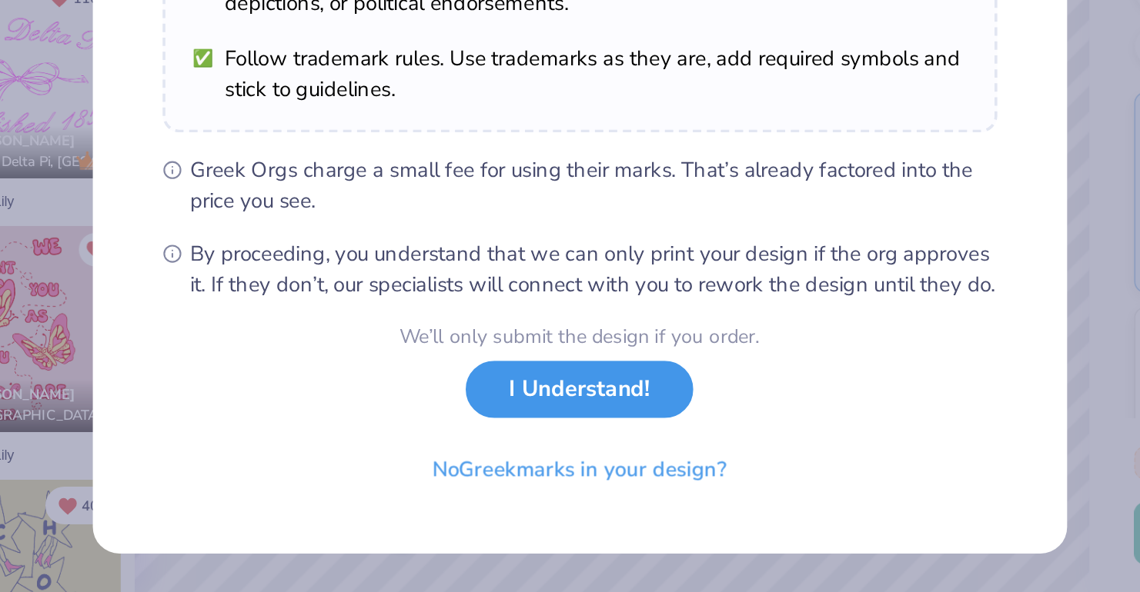
click at [586, 479] on button "I Understand!" at bounding box center [569, 481] width 125 height 32
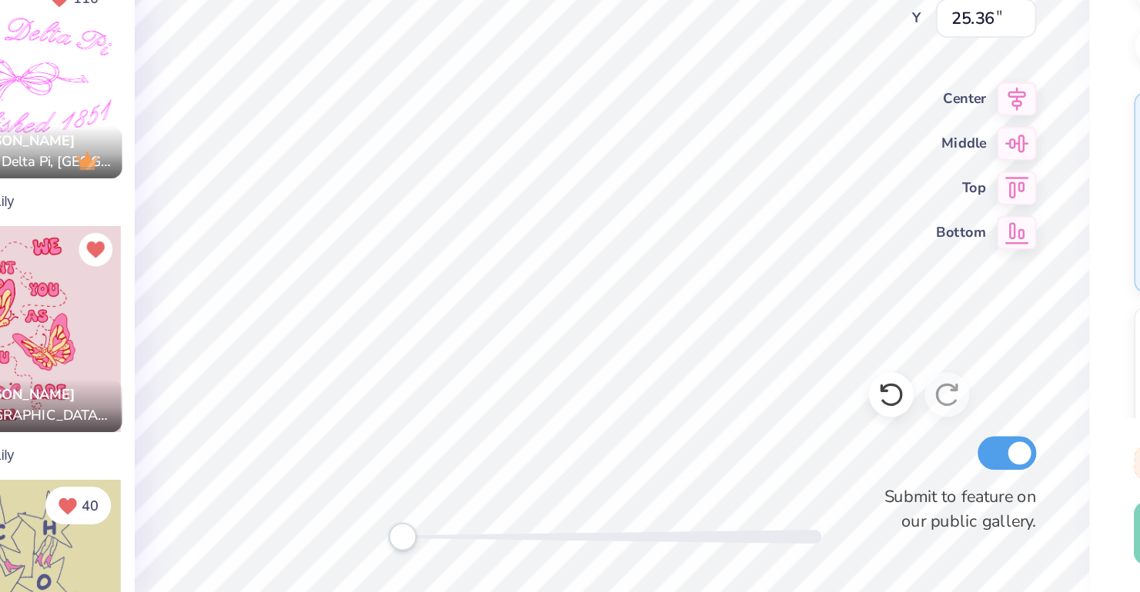
scroll to position [0, 0]
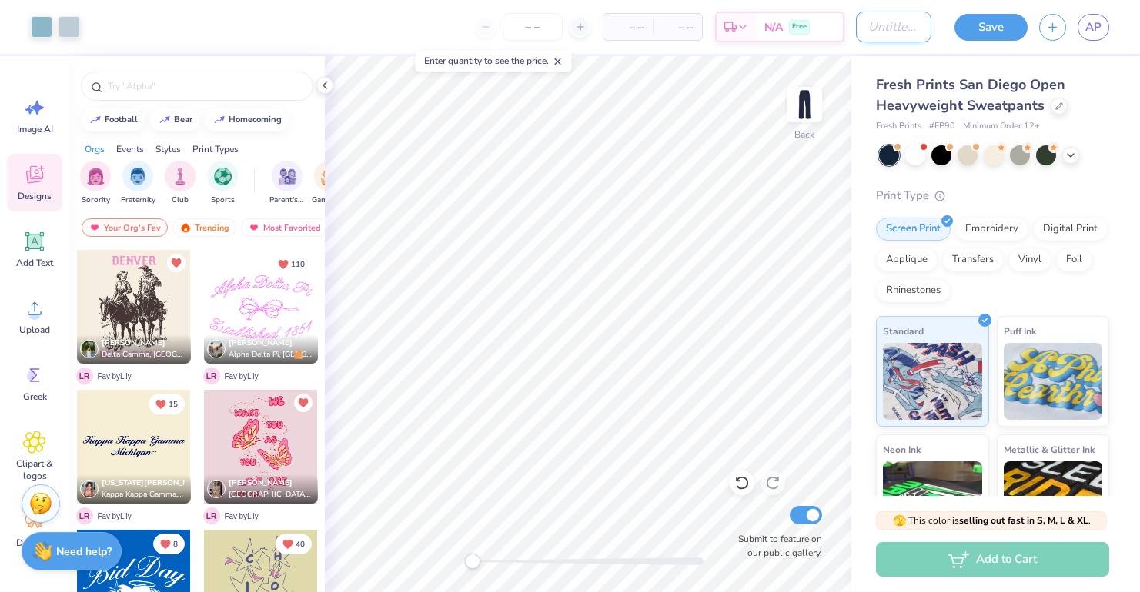
click at [856, 37] on input "Design Title" at bounding box center [893, 27] width 75 height 31
type input "matching sweats"
click at [48, 498] on img at bounding box center [40, 501] width 23 height 23
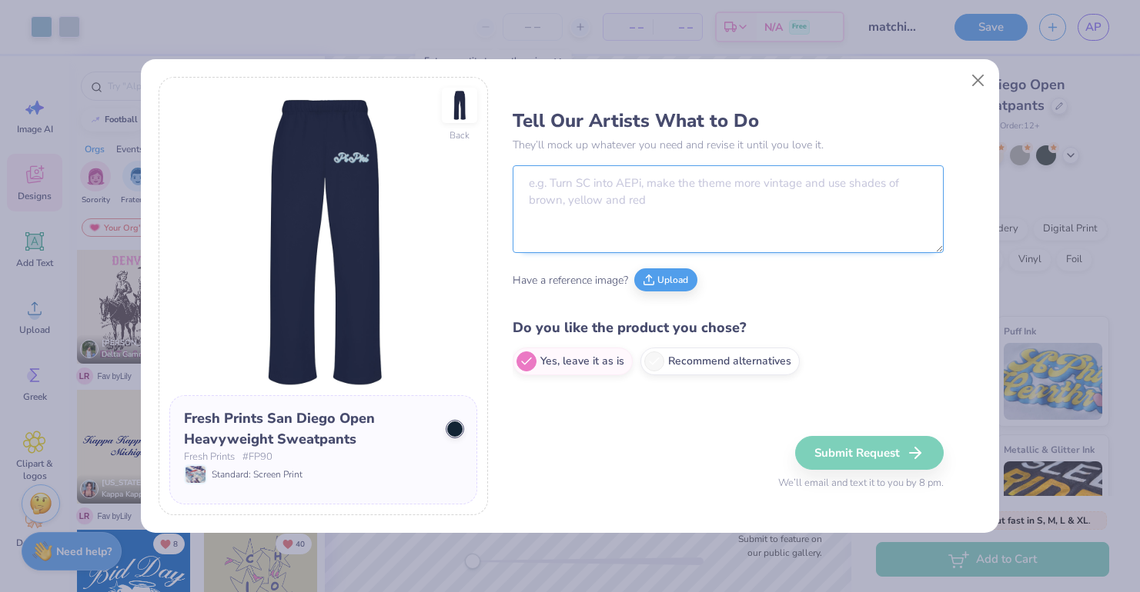
click at [591, 180] on textarea at bounding box center [727, 209] width 431 height 88
type textarea "c"
type textarea "Stack the Pi Phi on top of each other"
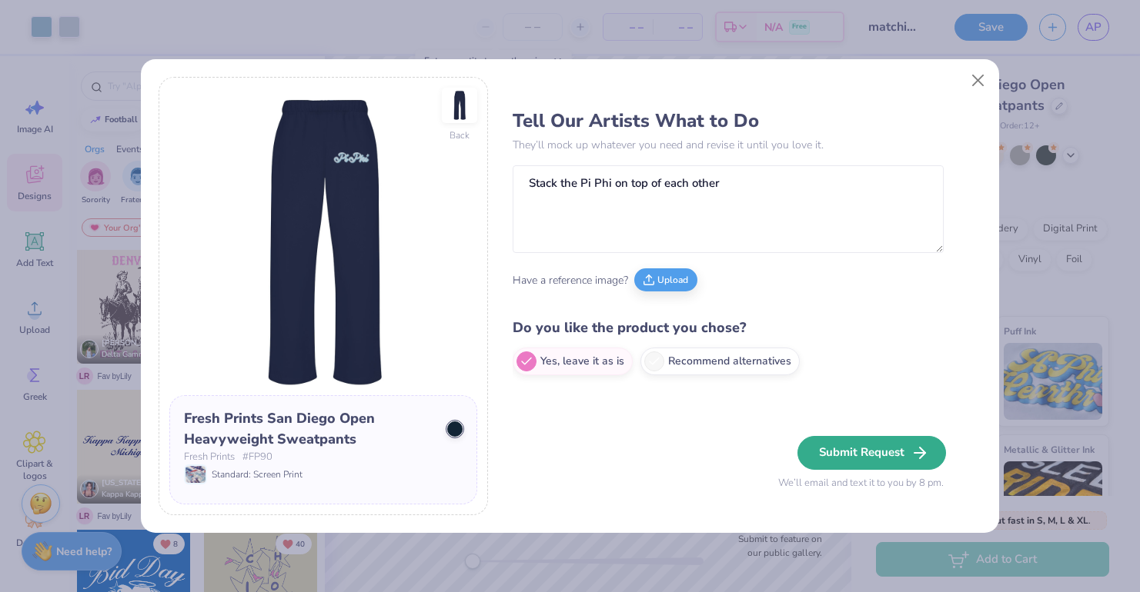
click at [879, 457] on button "Submit Request" at bounding box center [871, 453] width 149 height 34
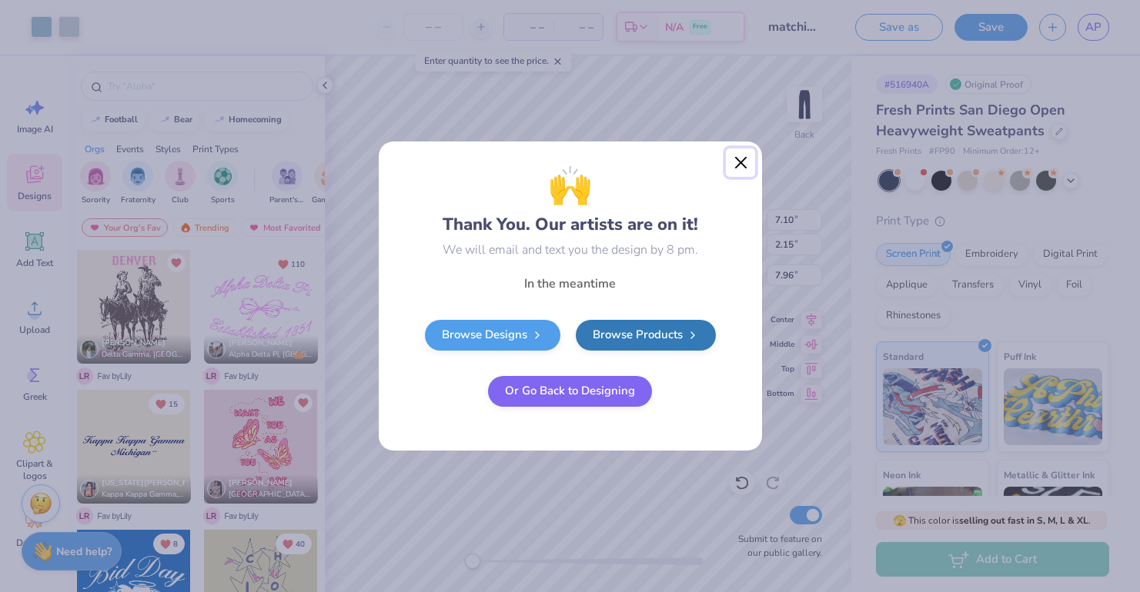
click at [746, 165] on button "Close" at bounding box center [740, 163] width 29 height 29
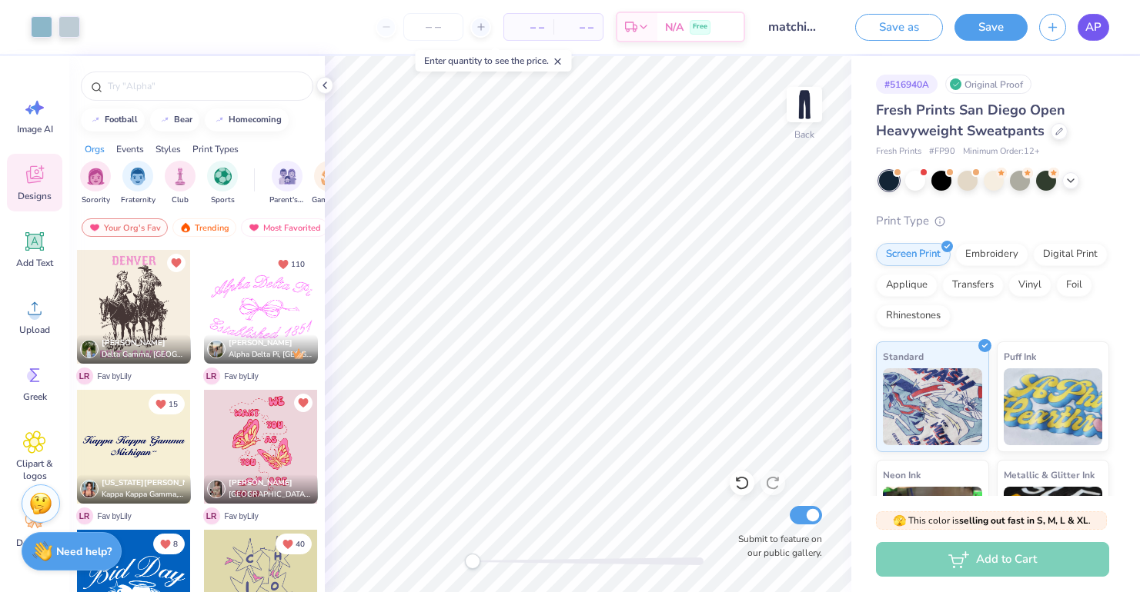
click at [1101, 28] on link "AP" at bounding box center [1093, 27] width 32 height 27
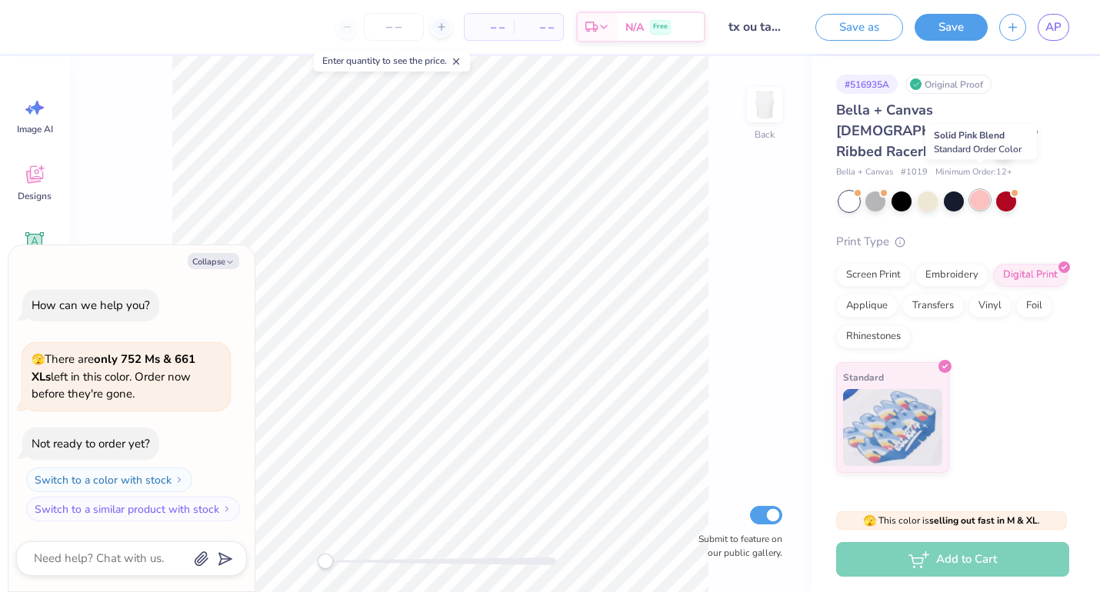
click at [979, 190] on div at bounding box center [980, 200] width 20 height 20
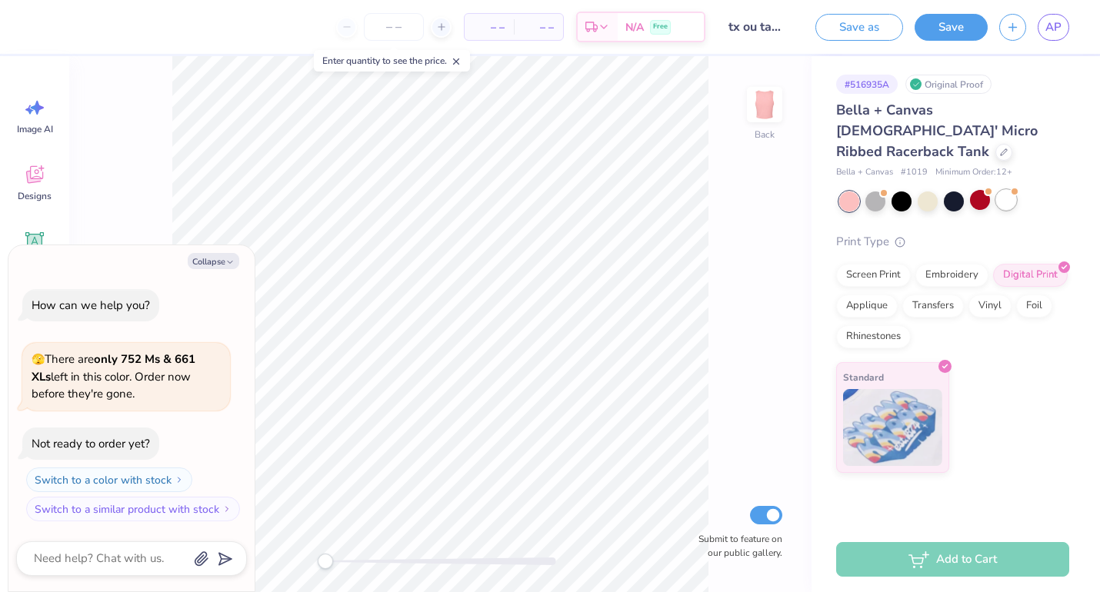
click at [1003, 190] on div at bounding box center [1006, 200] width 20 height 20
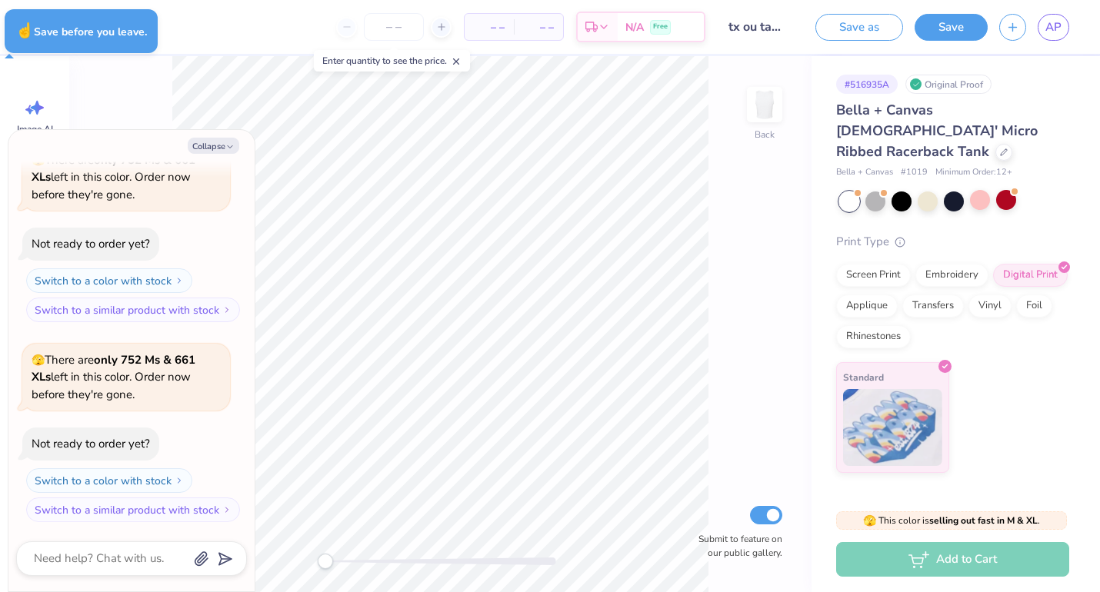
type textarea "x"
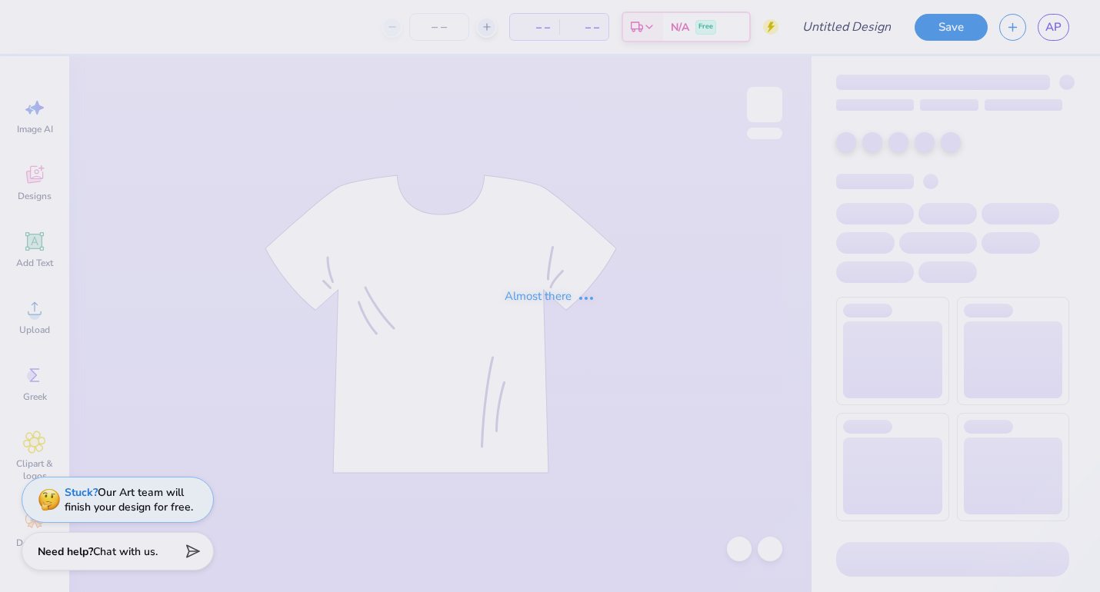
type input "The [GEOGRAPHIC_DATA][US_STATE] : [PERSON_NAME]"
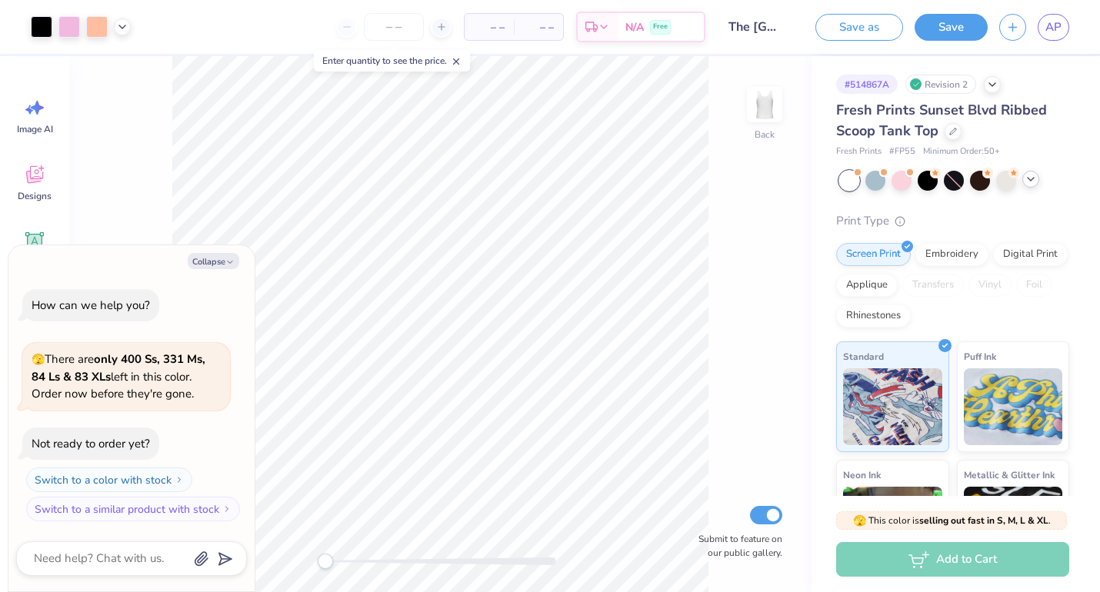
click at [1034, 187] on div at bounding box center [954, 181] width 230 height 20
click at [1033, 179] on icon at bounding box center [1031, 179] width 12 height 12
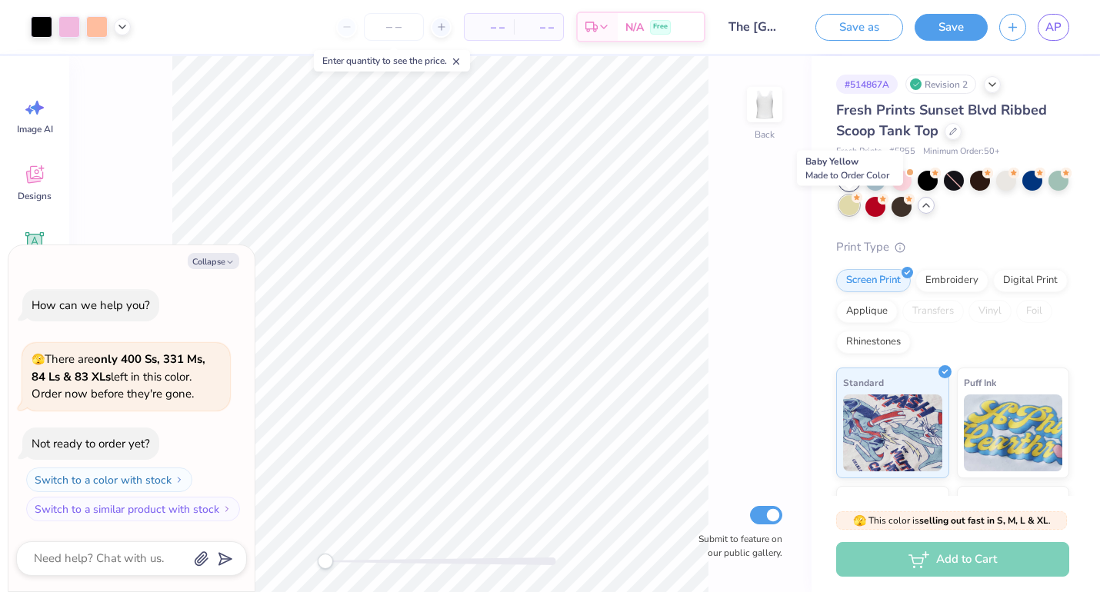
click at [853, 207] on div at bounding box center [849, 205] width 20 height 20
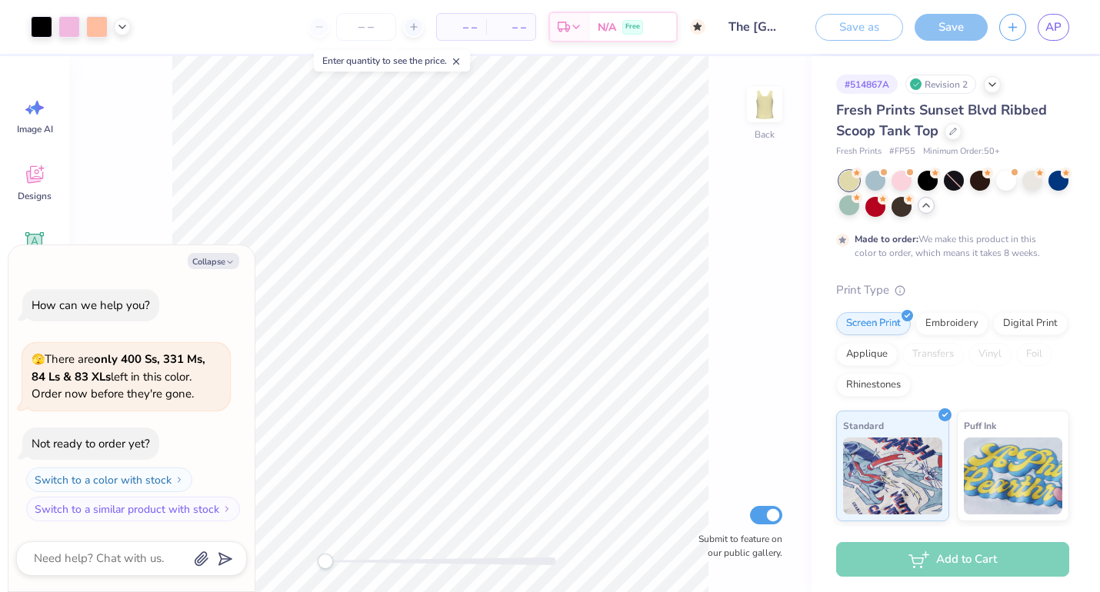
scroll to position [12, 0]
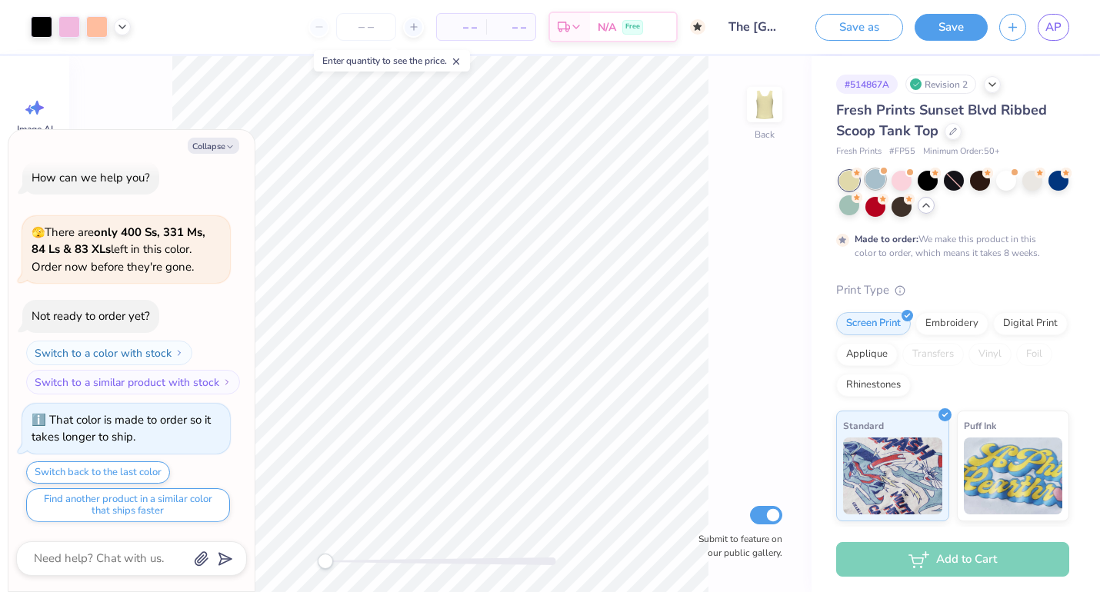
click at [874, 180] on div at bounding box center [876, 179] width 20 height 20
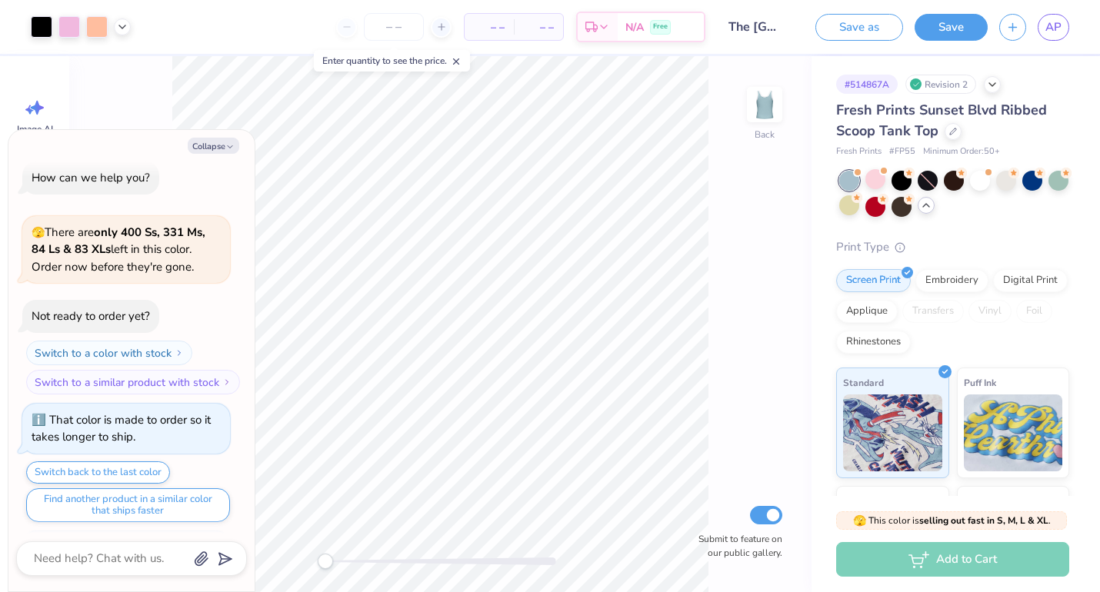
scroll to position [289, 0]
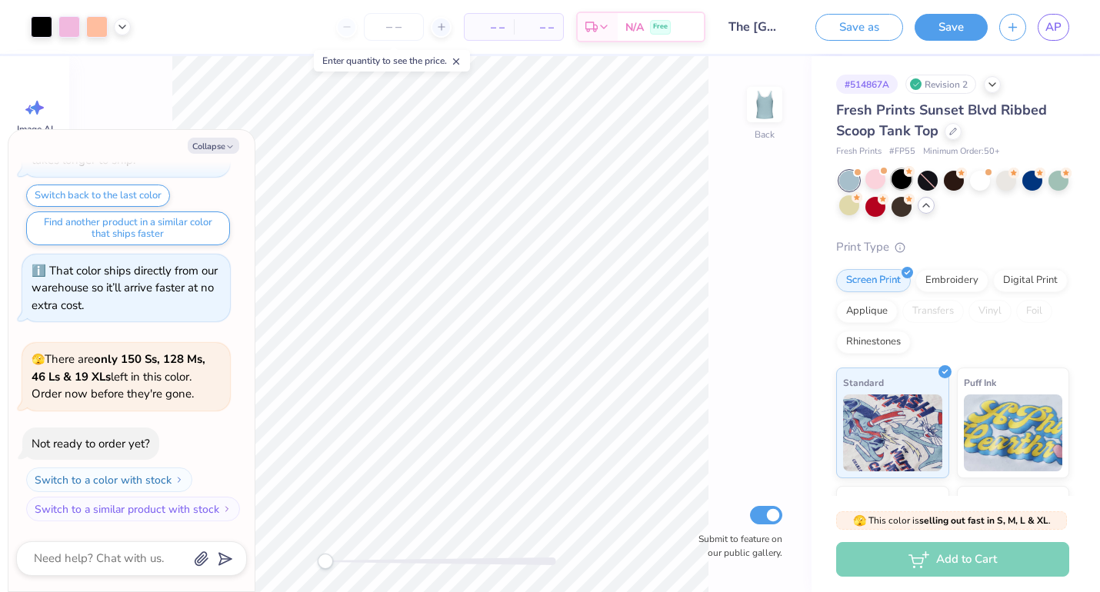
click at [902, 182] on div at bounding box center [902, 179] width 20 height 20
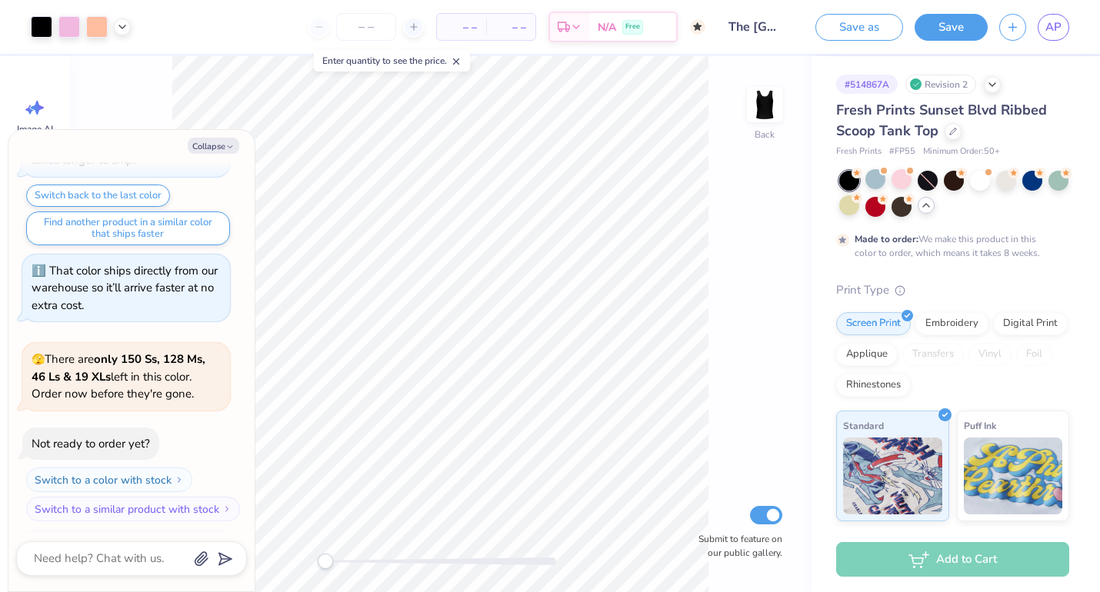
scroll to position [417, 0]
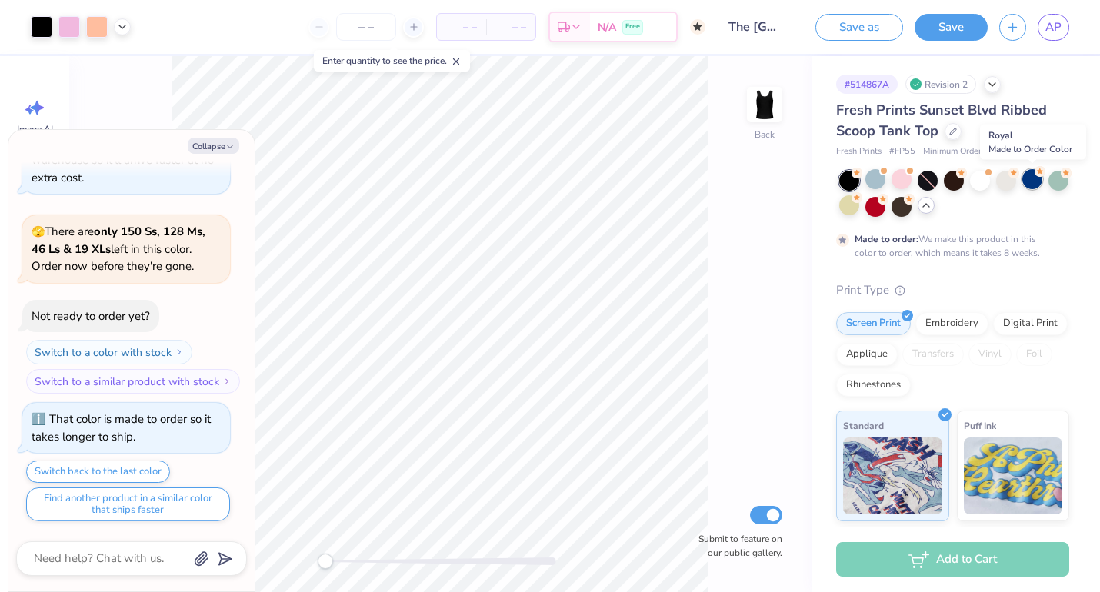
click at [1029, 182] on div at bounding box center [1033, 179] width 20 height 20
click at [1003, 182] on div at bounding box center [1006, 179] width 20 height 20
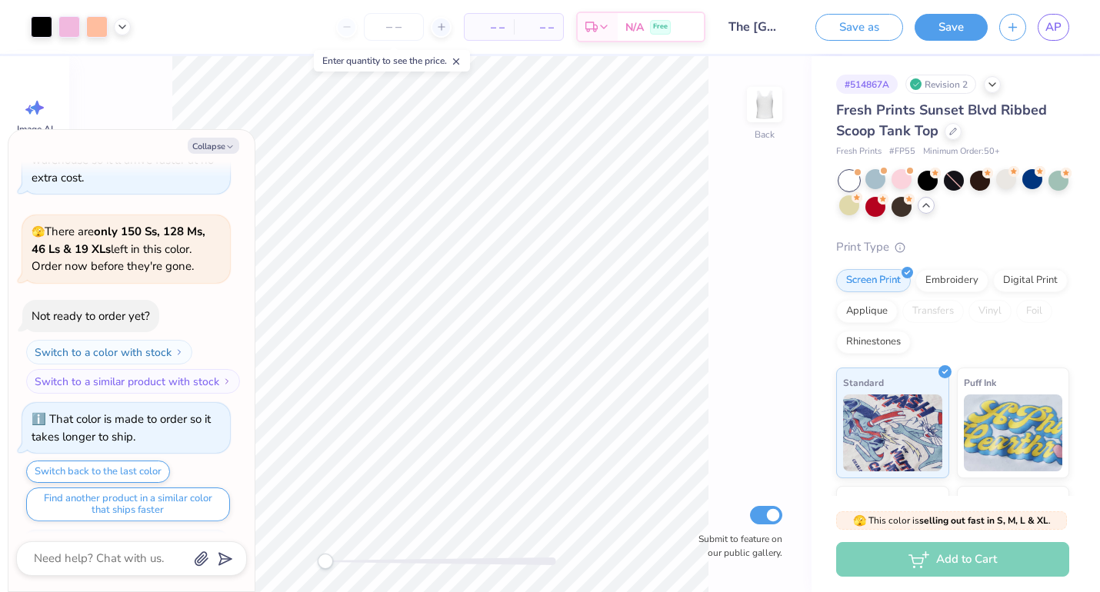
scroll to position [693, 0]
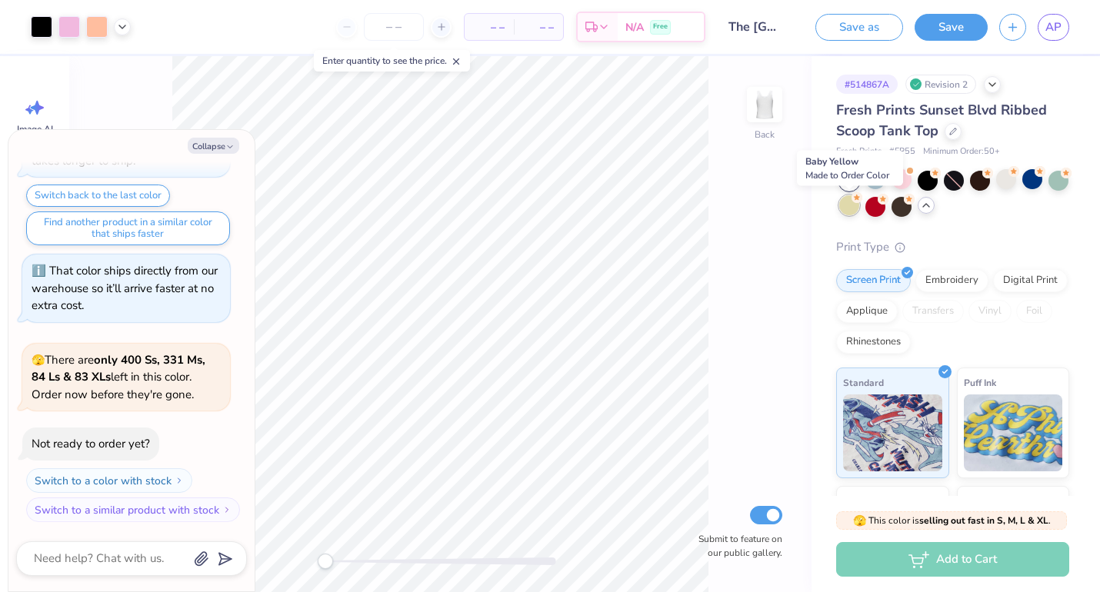
click at [851, 209] on div at bounding box center [849, 205] width 20 height 20
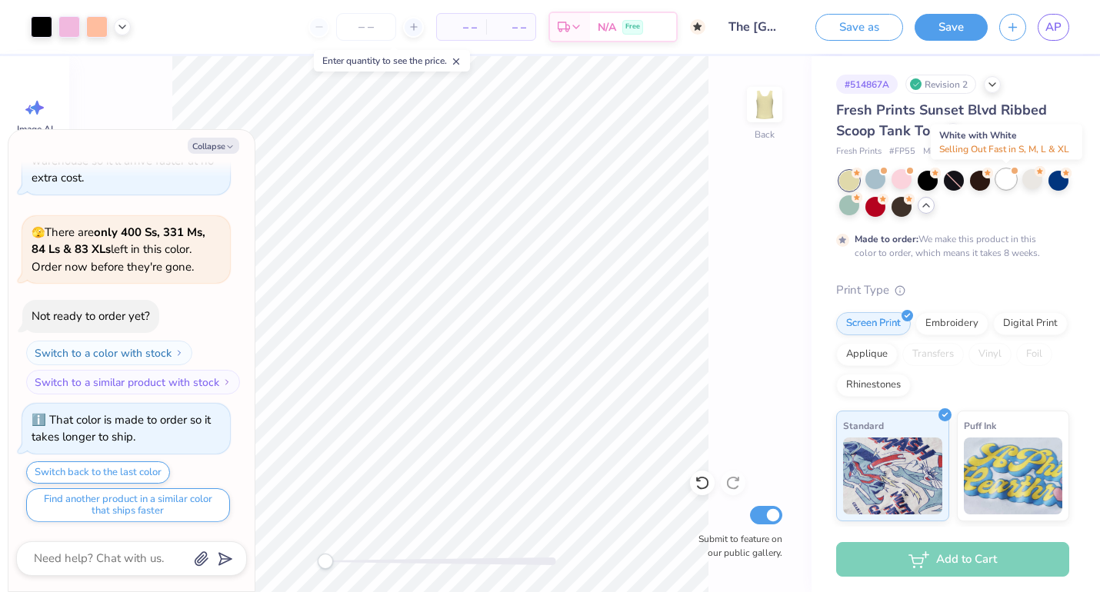
click at [1008, 183] on div at bounding box center [1006, 179] width 20 height 20
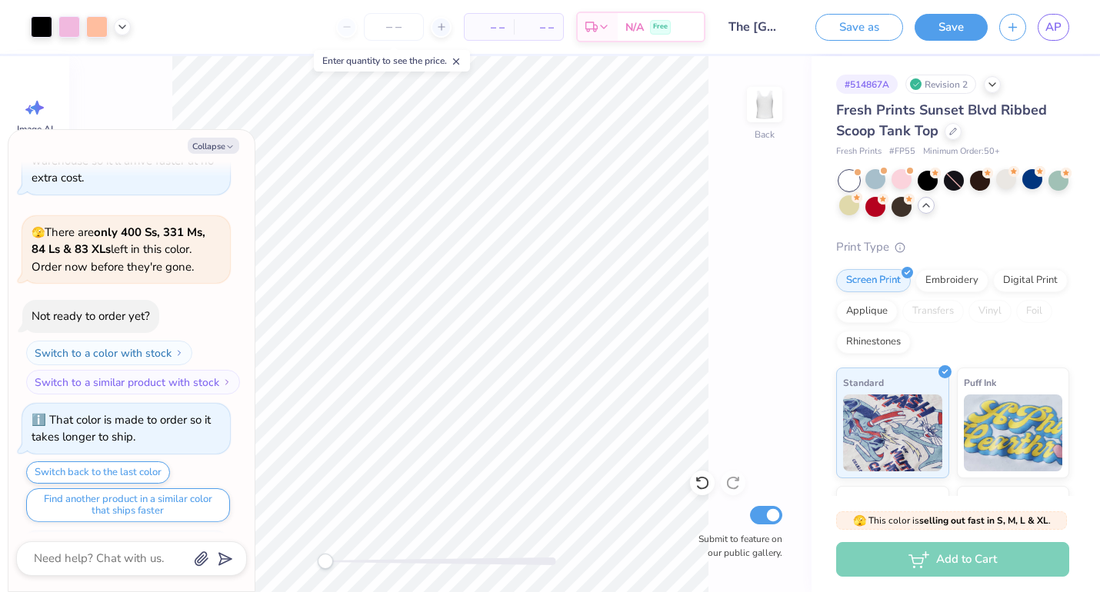
scroll to position [1098, 0]
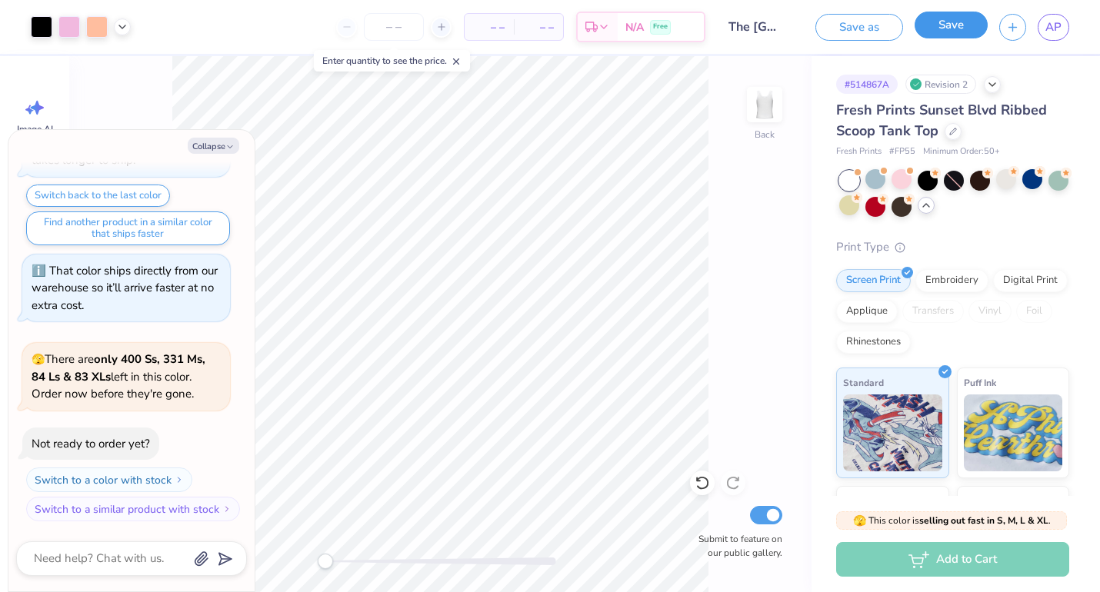
click at [961, 22] on button "Save" at bounding box center [951, 25] width 73 height 27
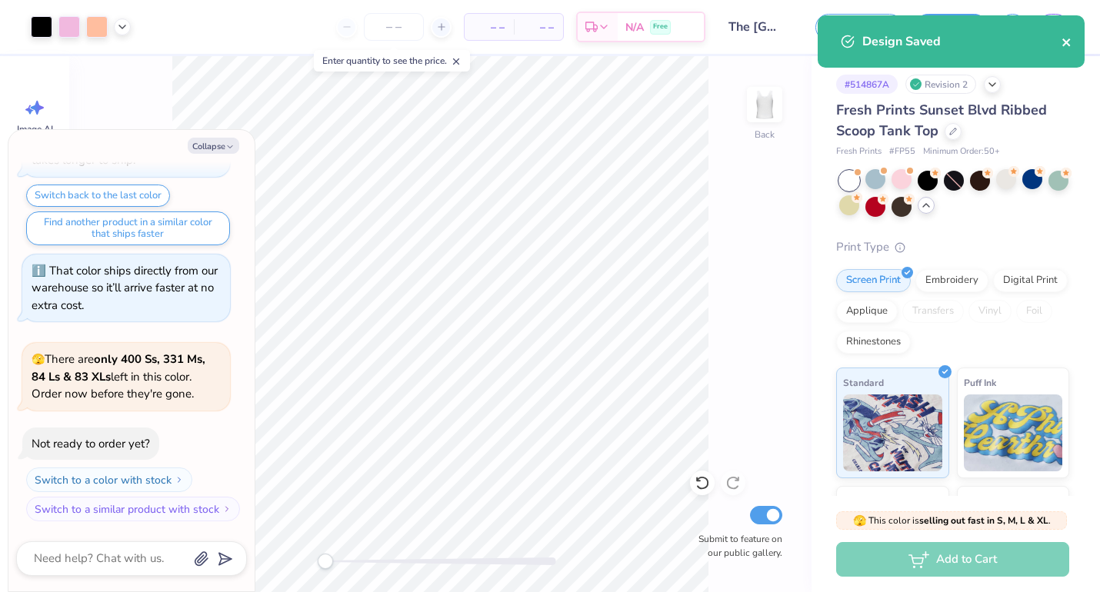
click at [1066, 39] on icon "close" at bounding box center [1067, 42] width 11 height 12
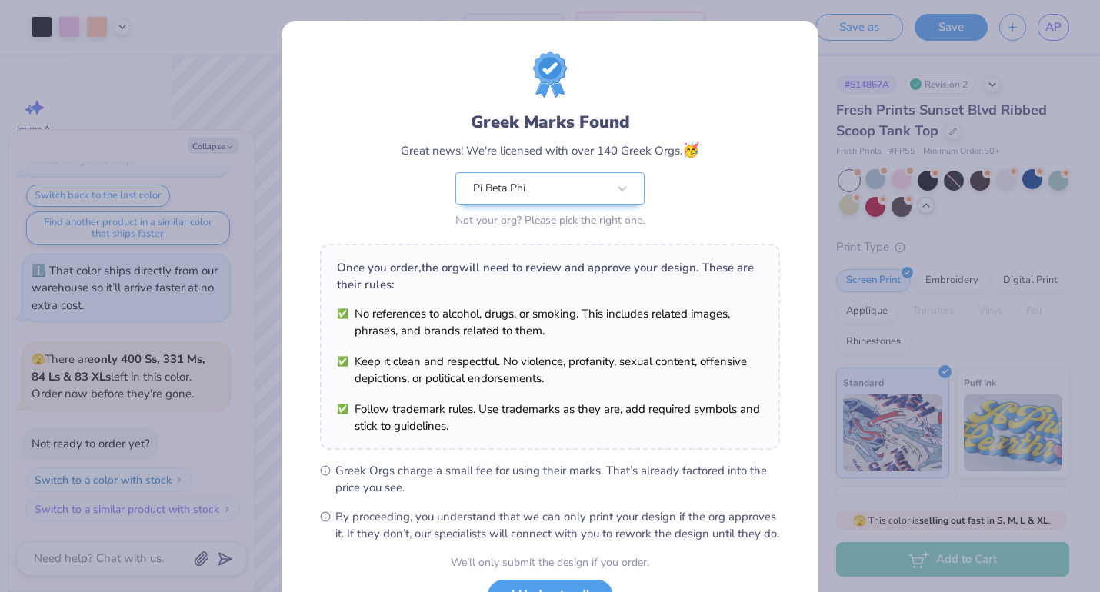
scroll to position [128, 0]
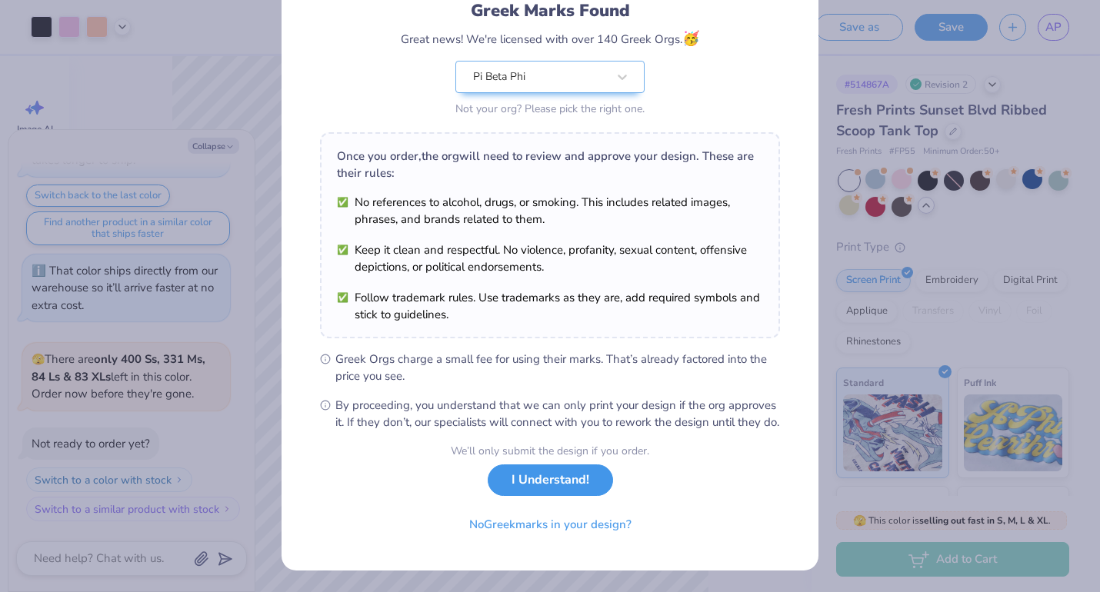
click at [552, 489] on button "I Understand!" at bounding box center [550, 481] width 125 height 32
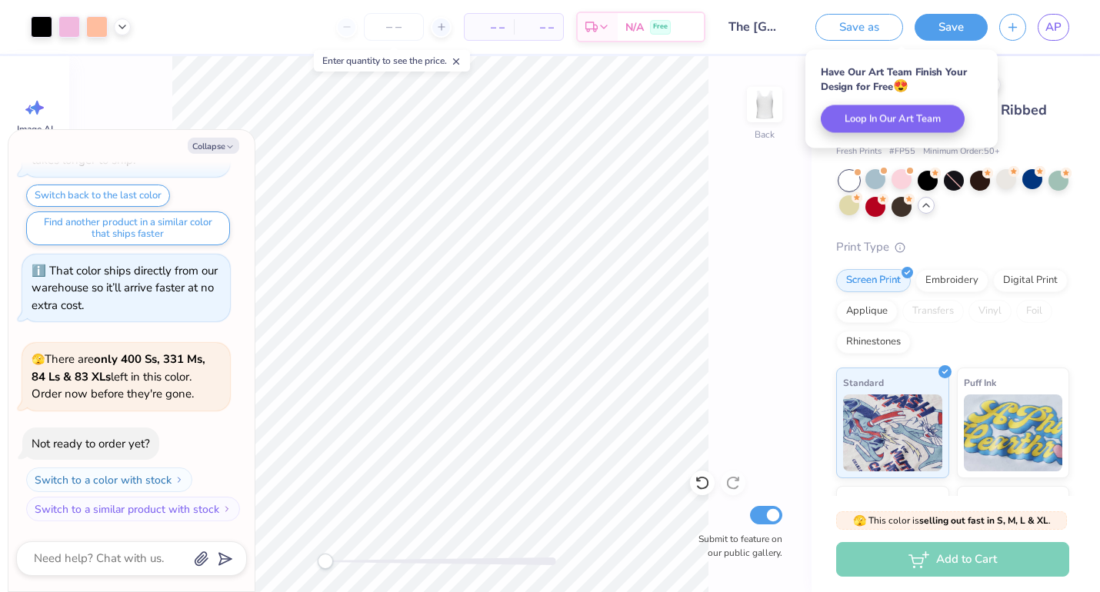
scroll to position [0, 0]
type textarea "x"
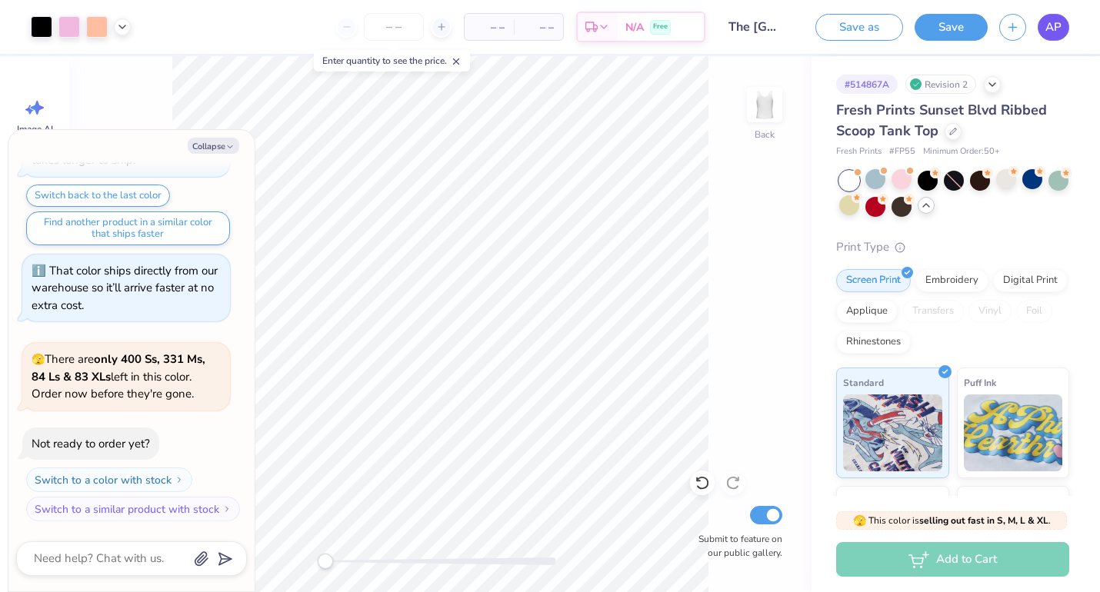
click at [1051, 23] on span "AP" at bounding box center [1054, 27] width 16 height 18
